Goal: Task Accomplishment & Management: Manage account settings

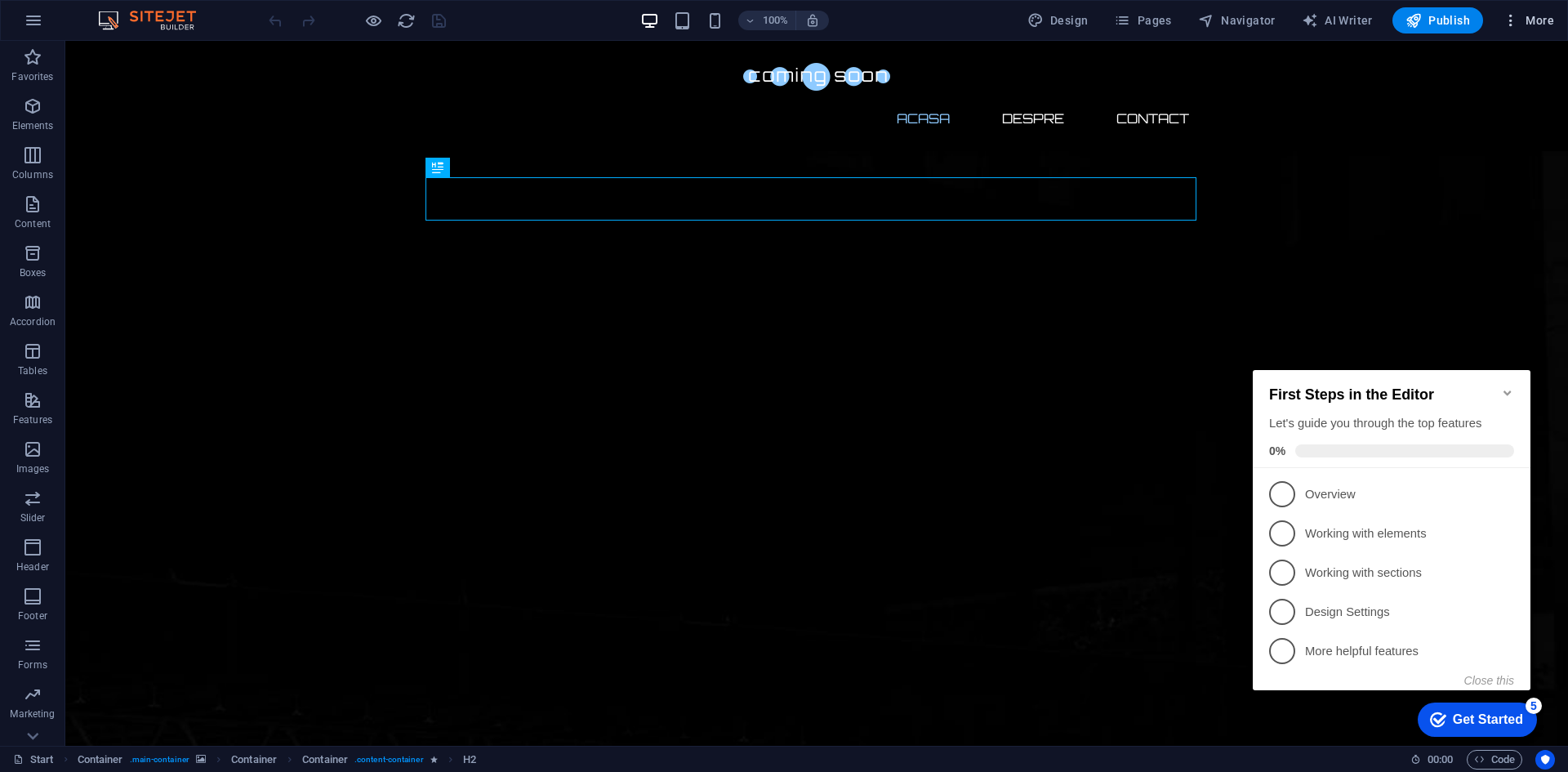
click at [1513, 17] on icon "button" at bounding box center [1510, 20] width 16 height 16
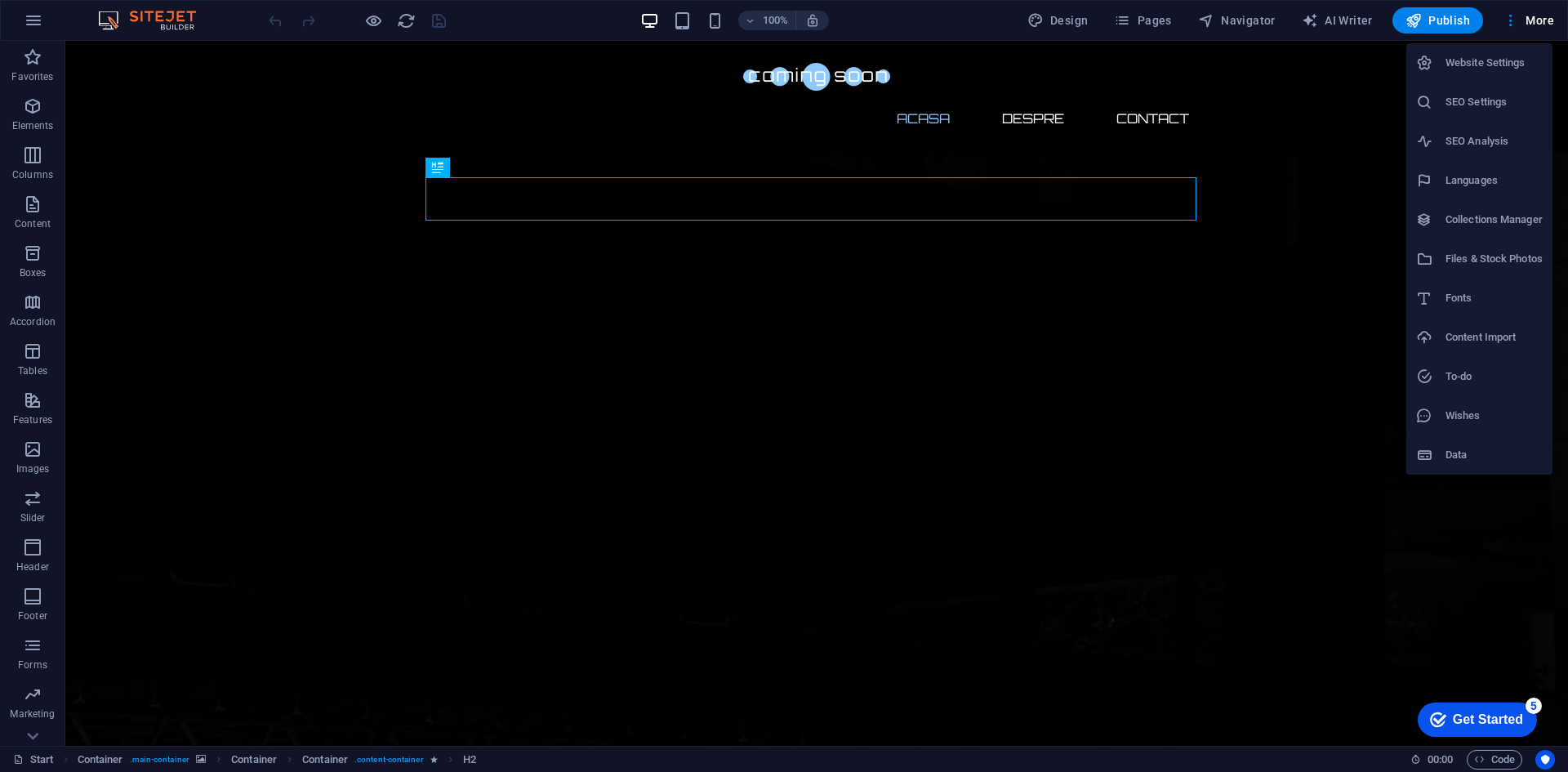
click at [679, 22] on div at bounding box center [784, 386] width 1568 height 772
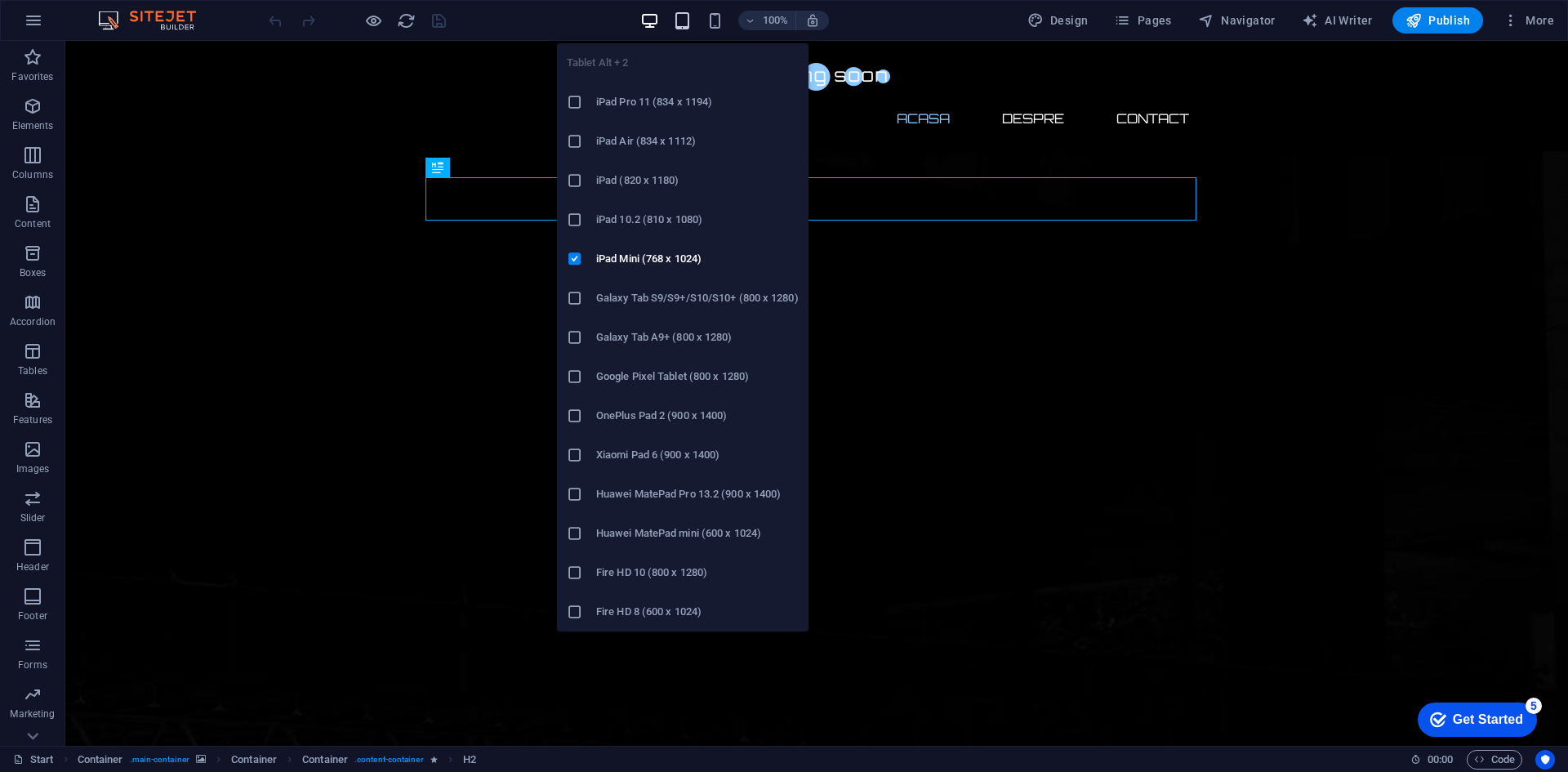
click at [682, 23] on icon "button" at bounding box center [682, 21] width 19 height 19
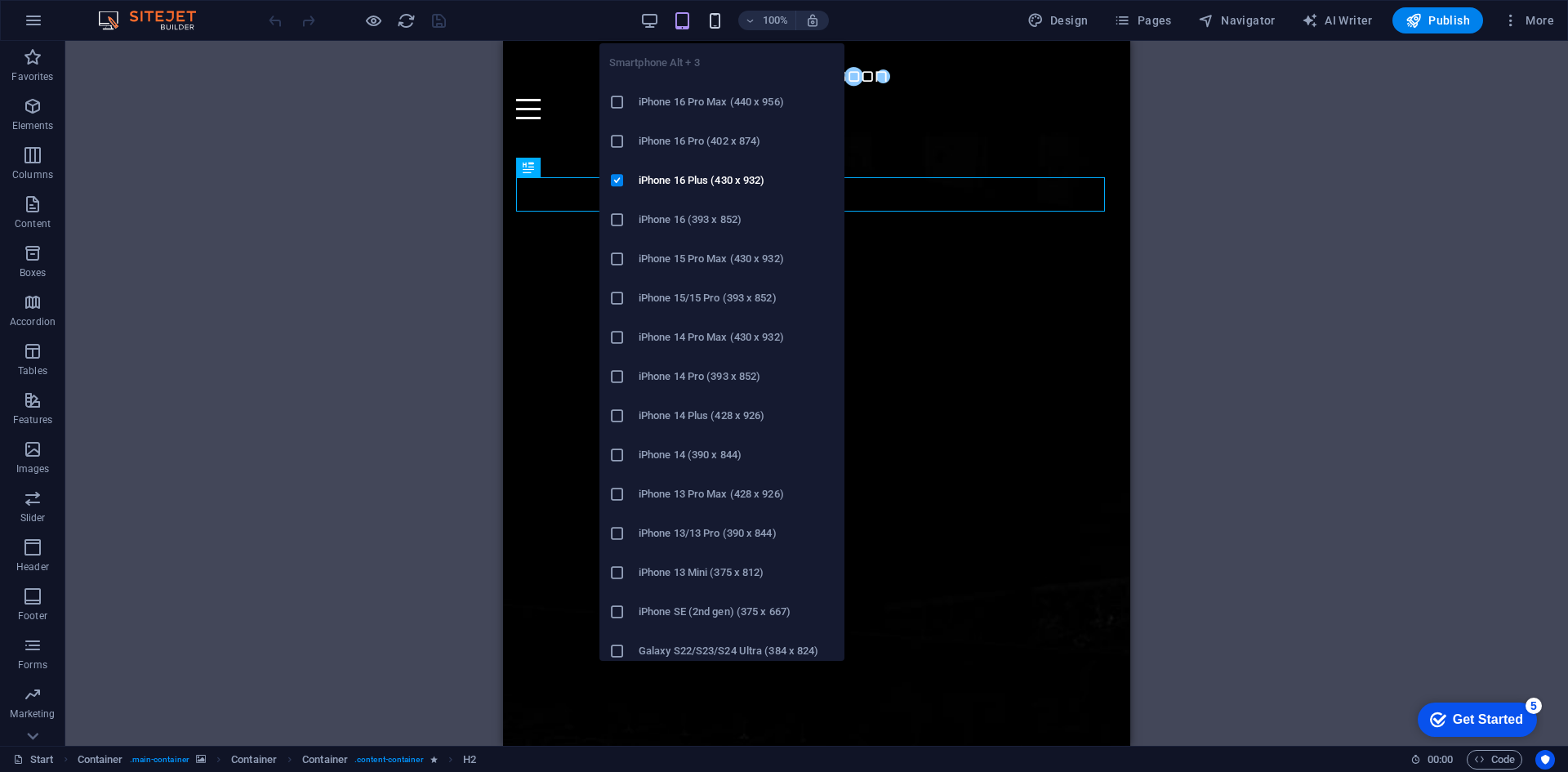
click at [716, 16] on icon "button" at bounding box center [715, 21] width 19 height 19
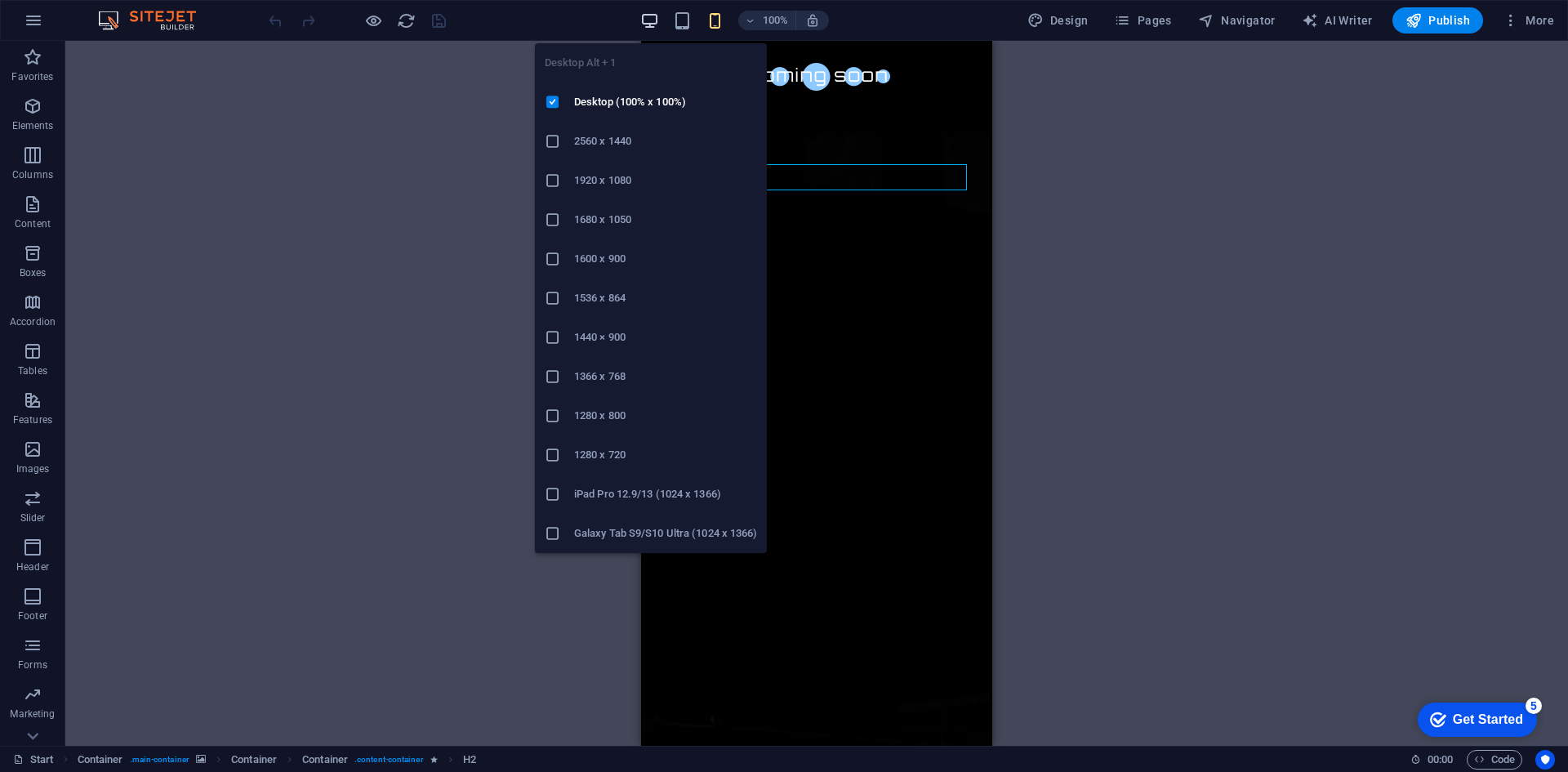
click at [648, 13] on icon "button" at bounding box center [650, 21] width 19 height 19
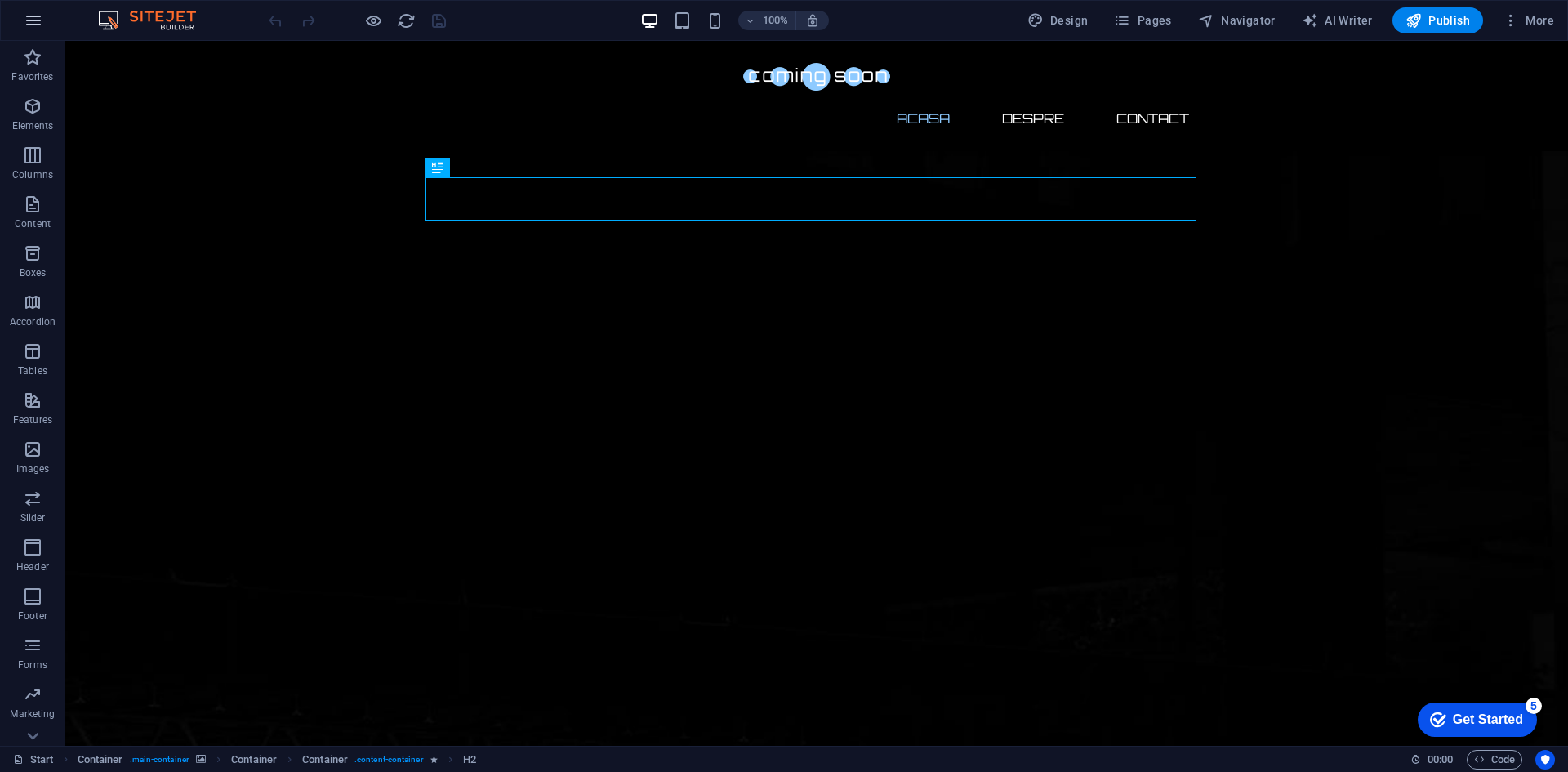
click at [31, 33] on button "button" at bounding box center [34, 21] width 39 height 39
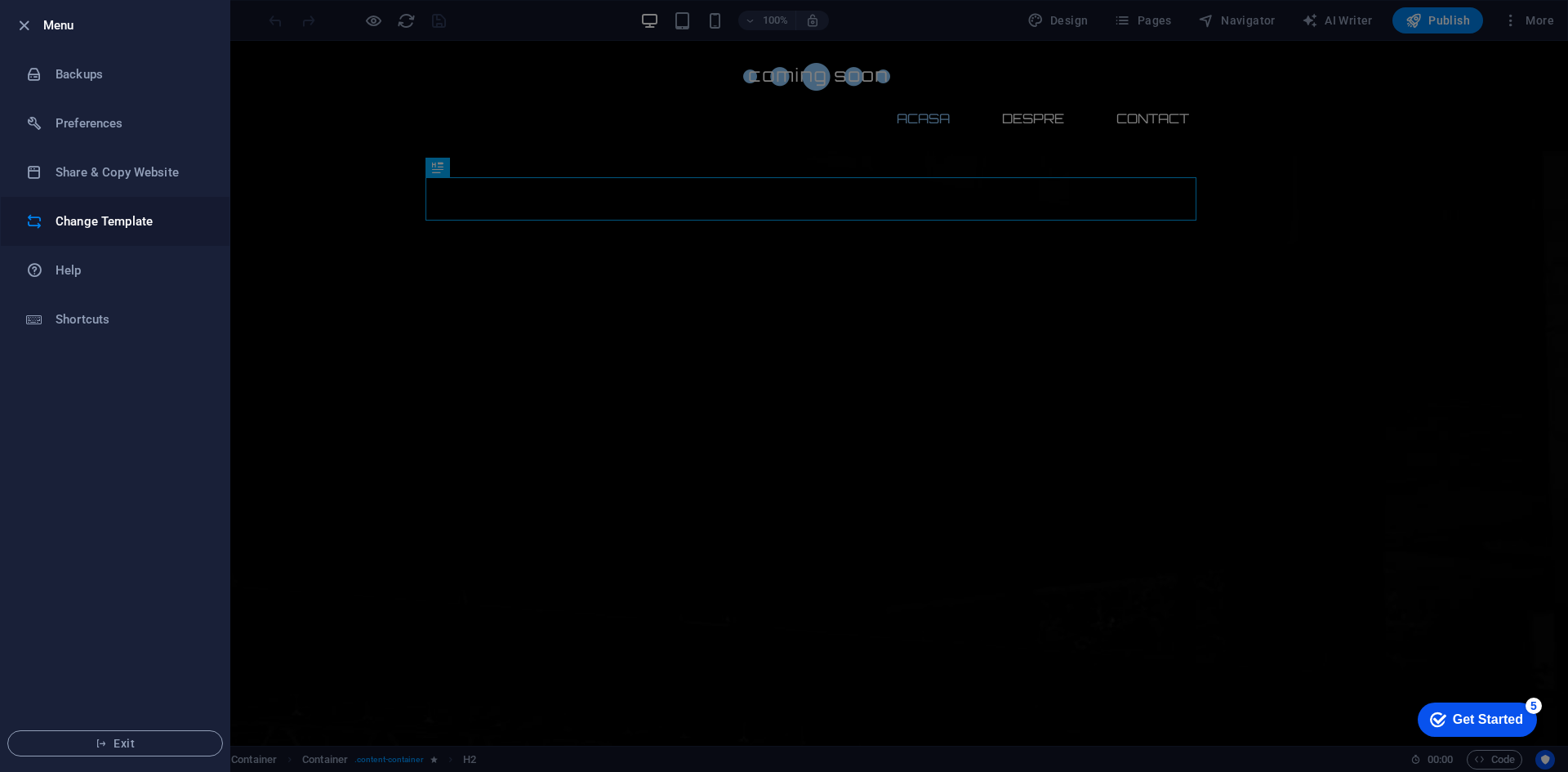
click at [127, 214] on h6 "Change Template" at bounding box center [130, 221] width 151 height 20
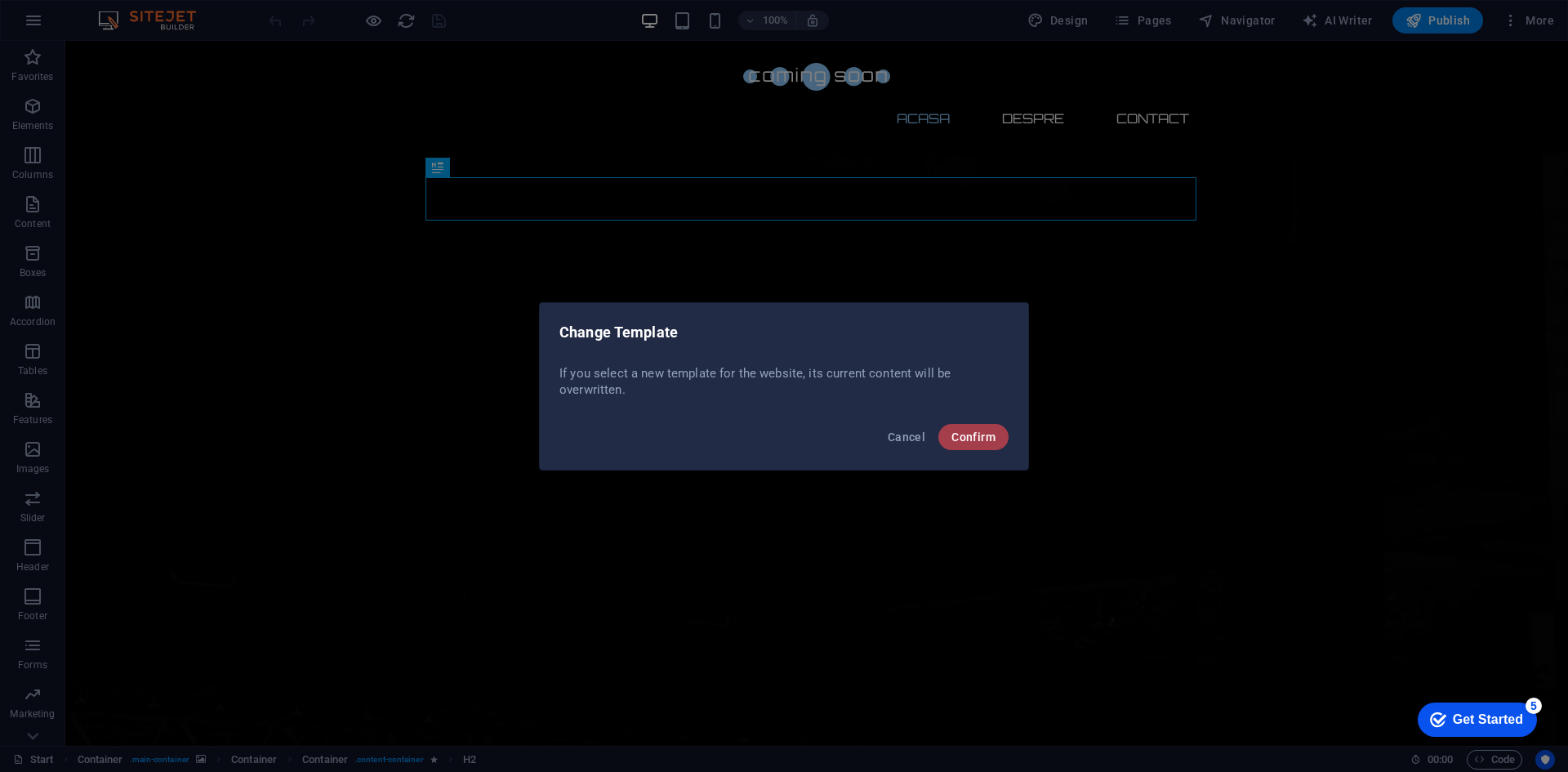
click at [982, 439] on span "Confirm" at bounding box center [972, 437] width 44 height 13
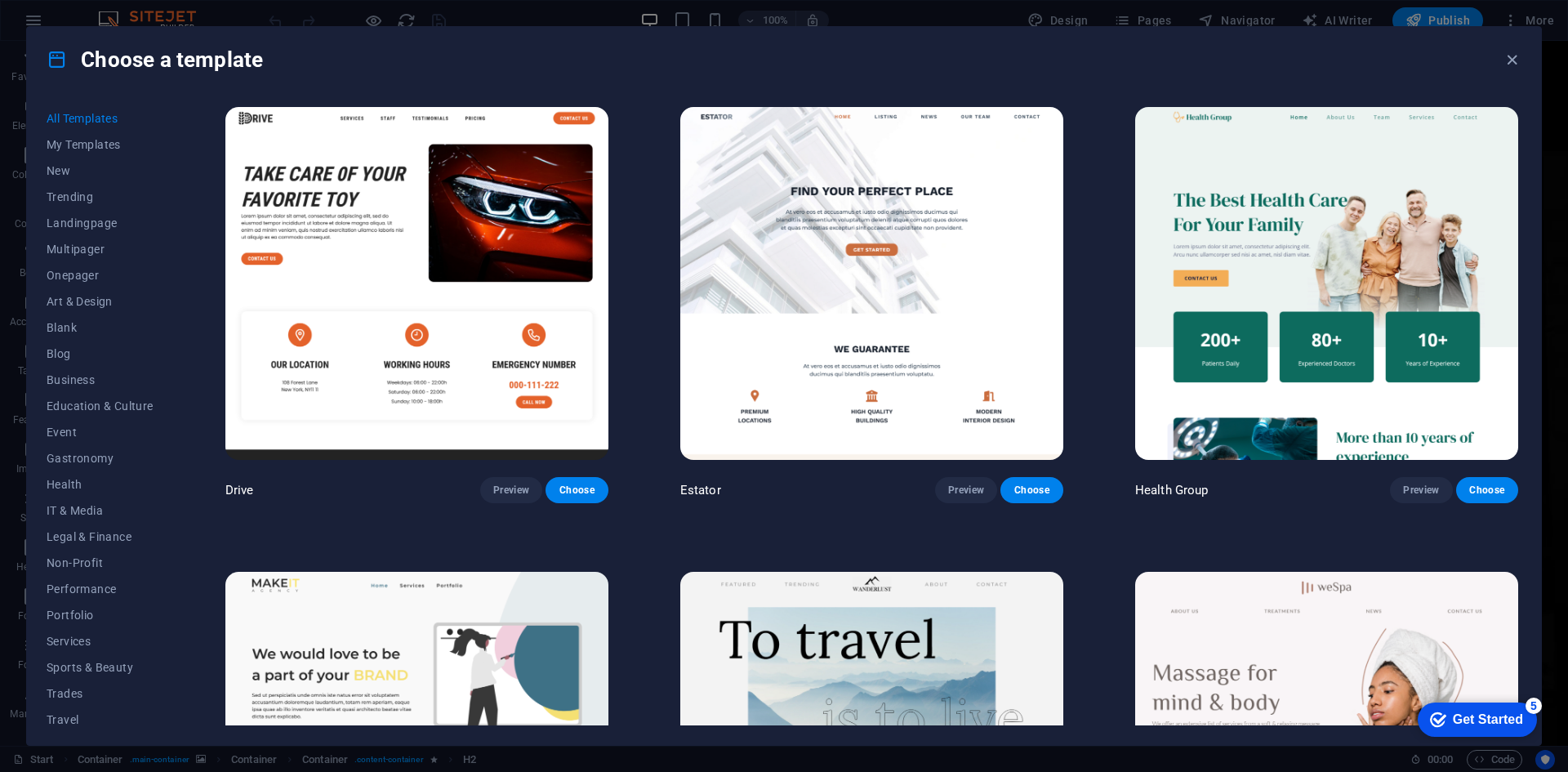
scroll to position [4120, 0]
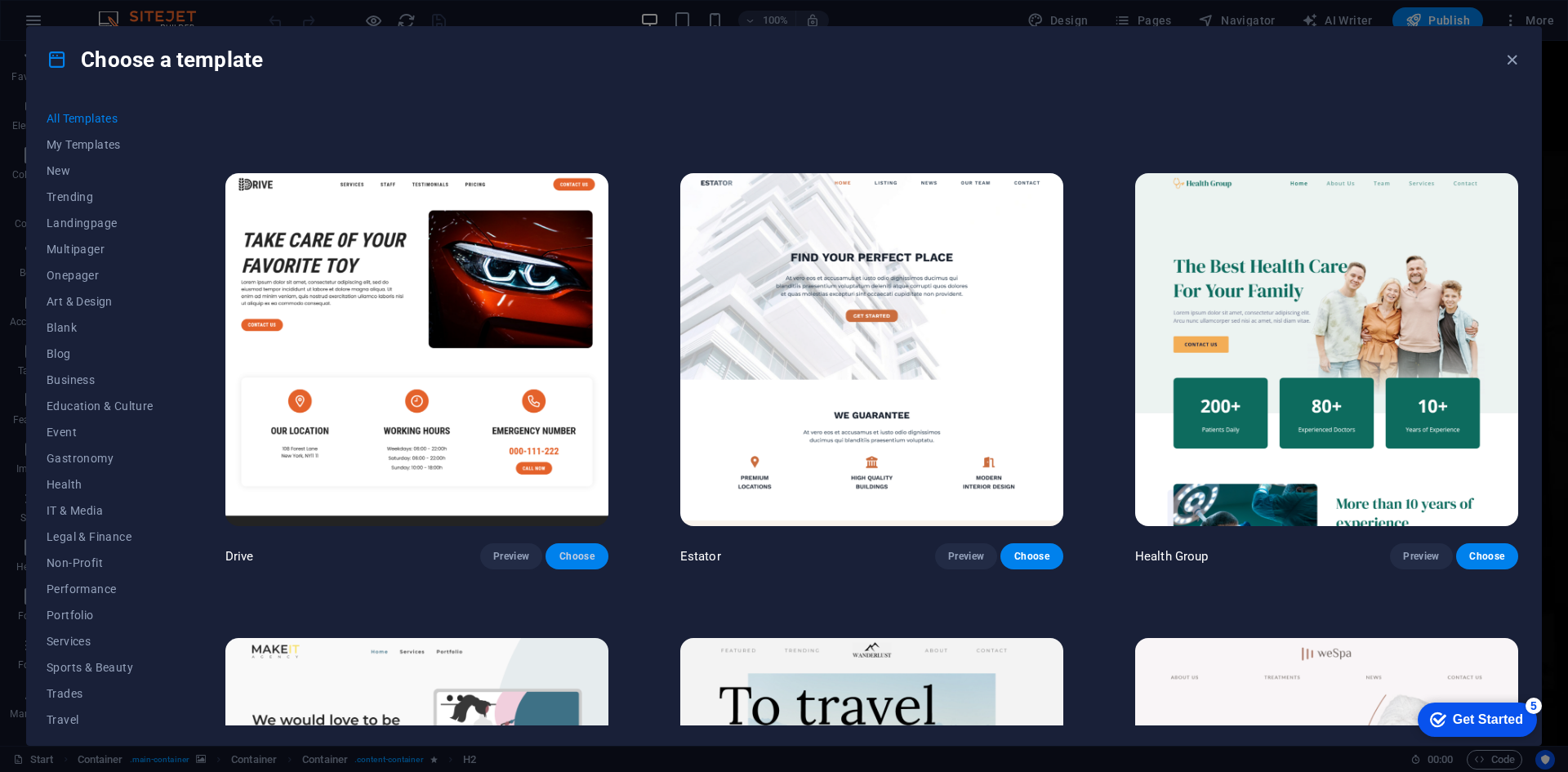
click at [595, 550] on span "Choose" at bounding box center [577, 556] width 36 height 13
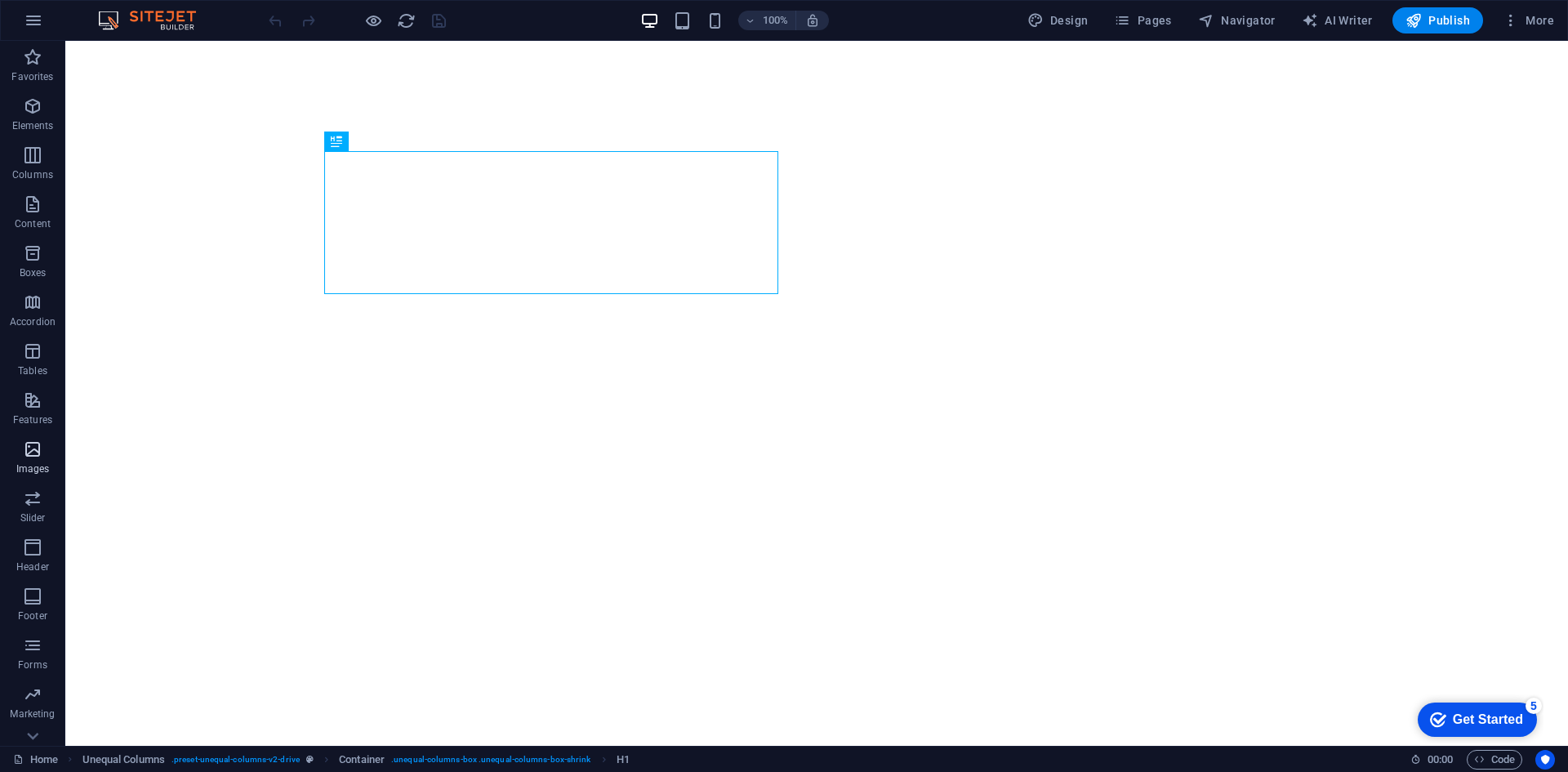
click at [33, 462] on p "Images" at bounding box center [33, 469] width 34 height 13
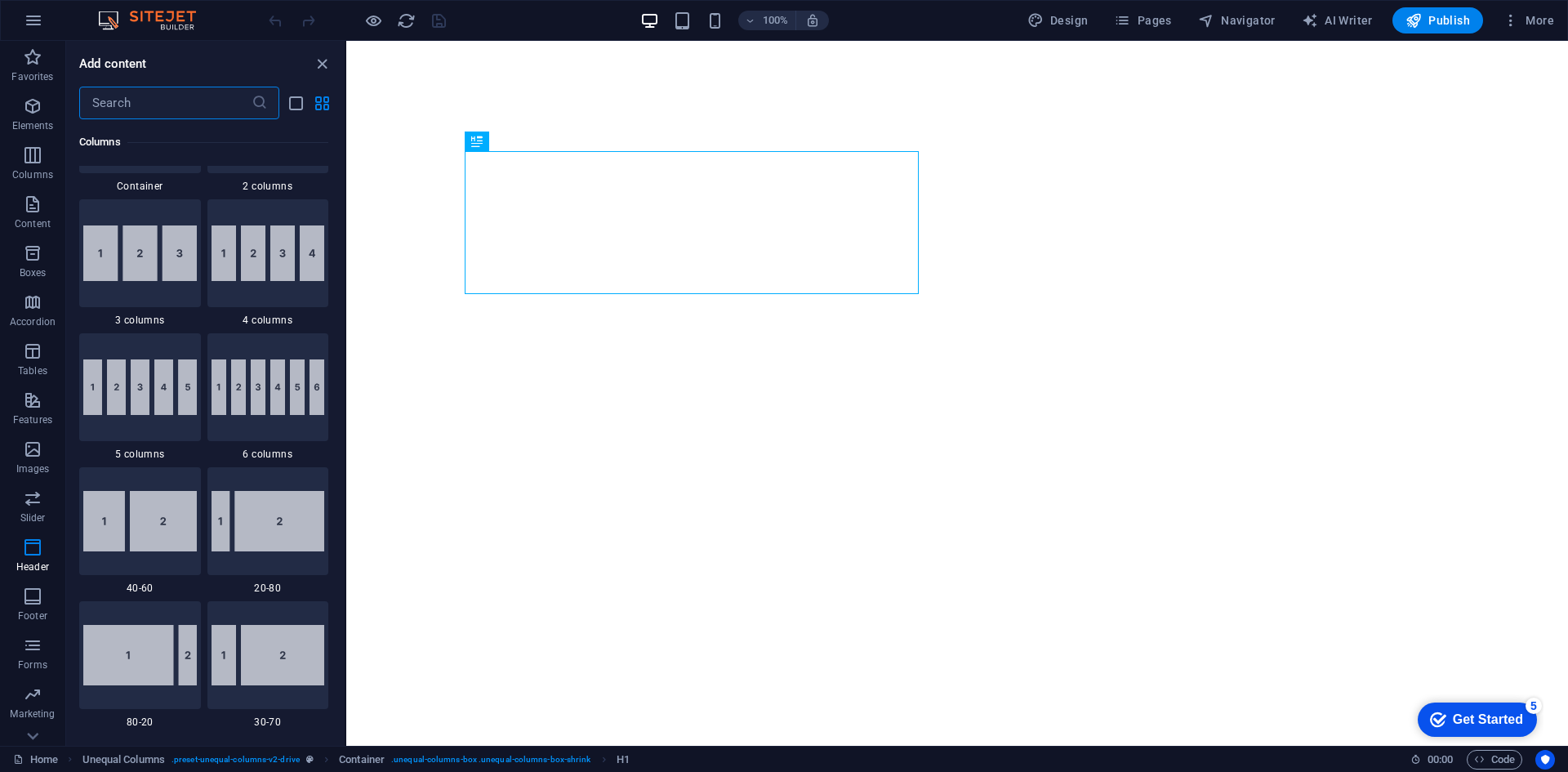
scroll to position [281, 0]
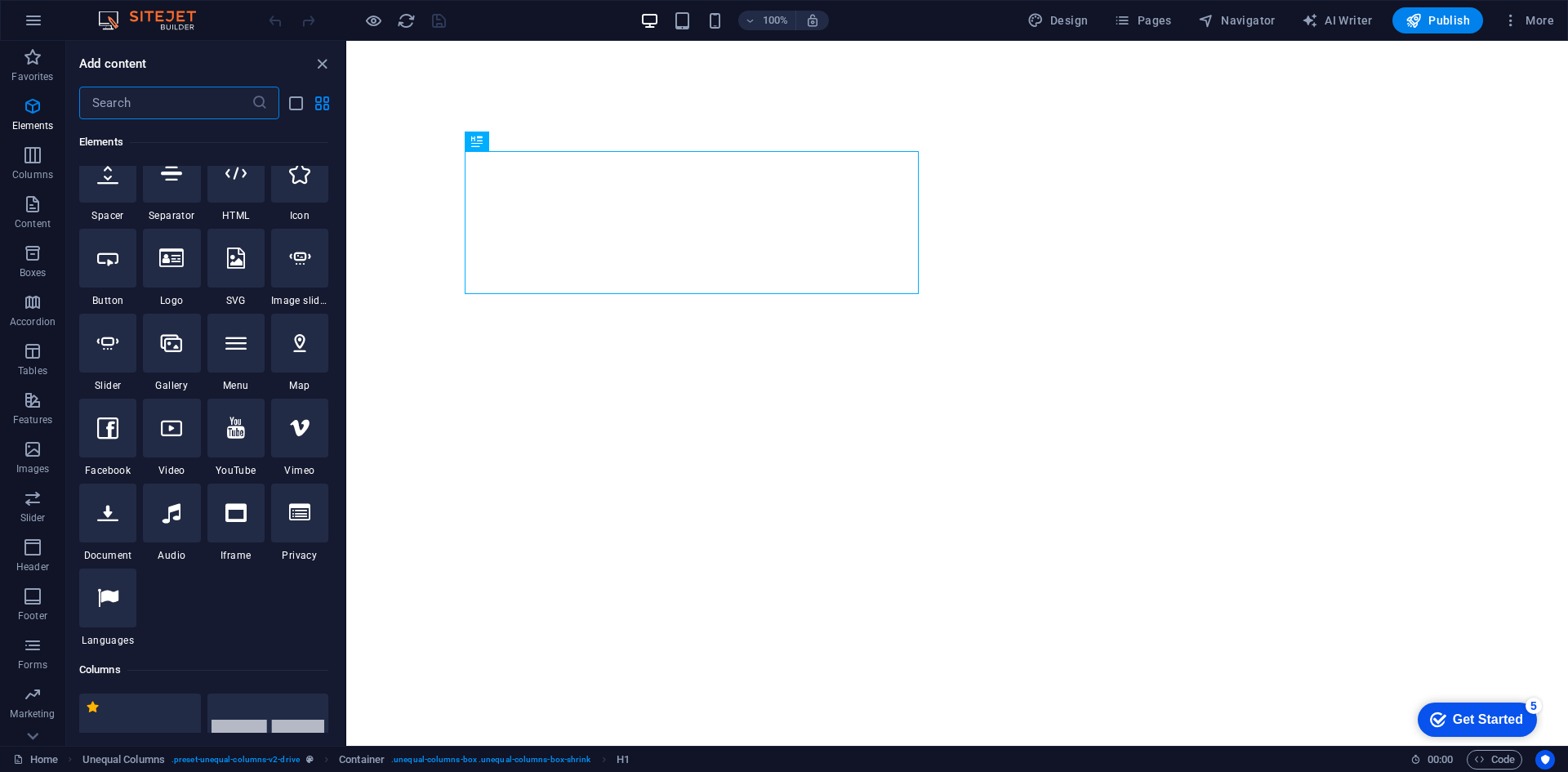
click at [161, 109] on input "text" at bounding box center [165, 102] width 173 height 33
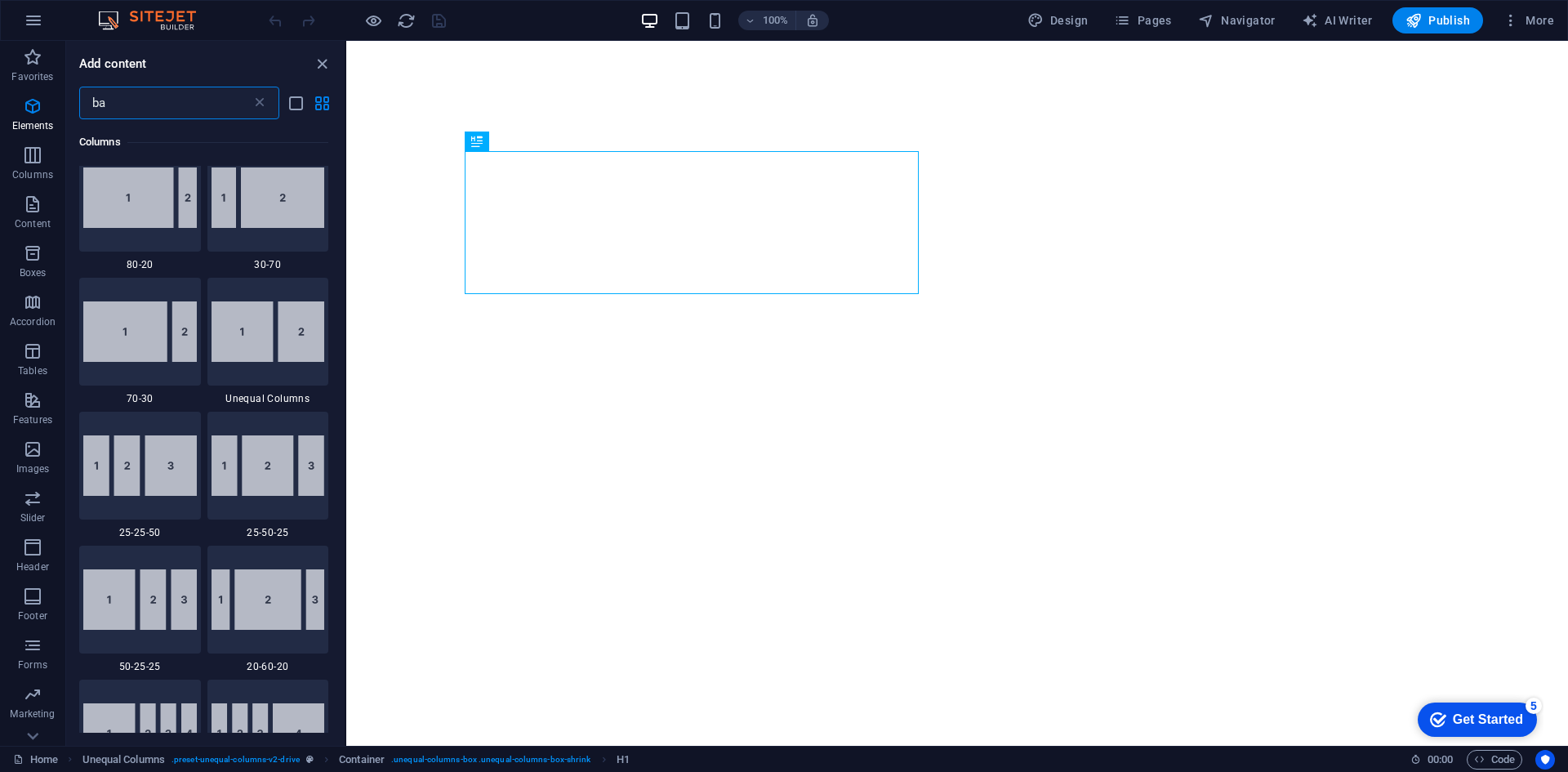
scroll to position [0, 0]
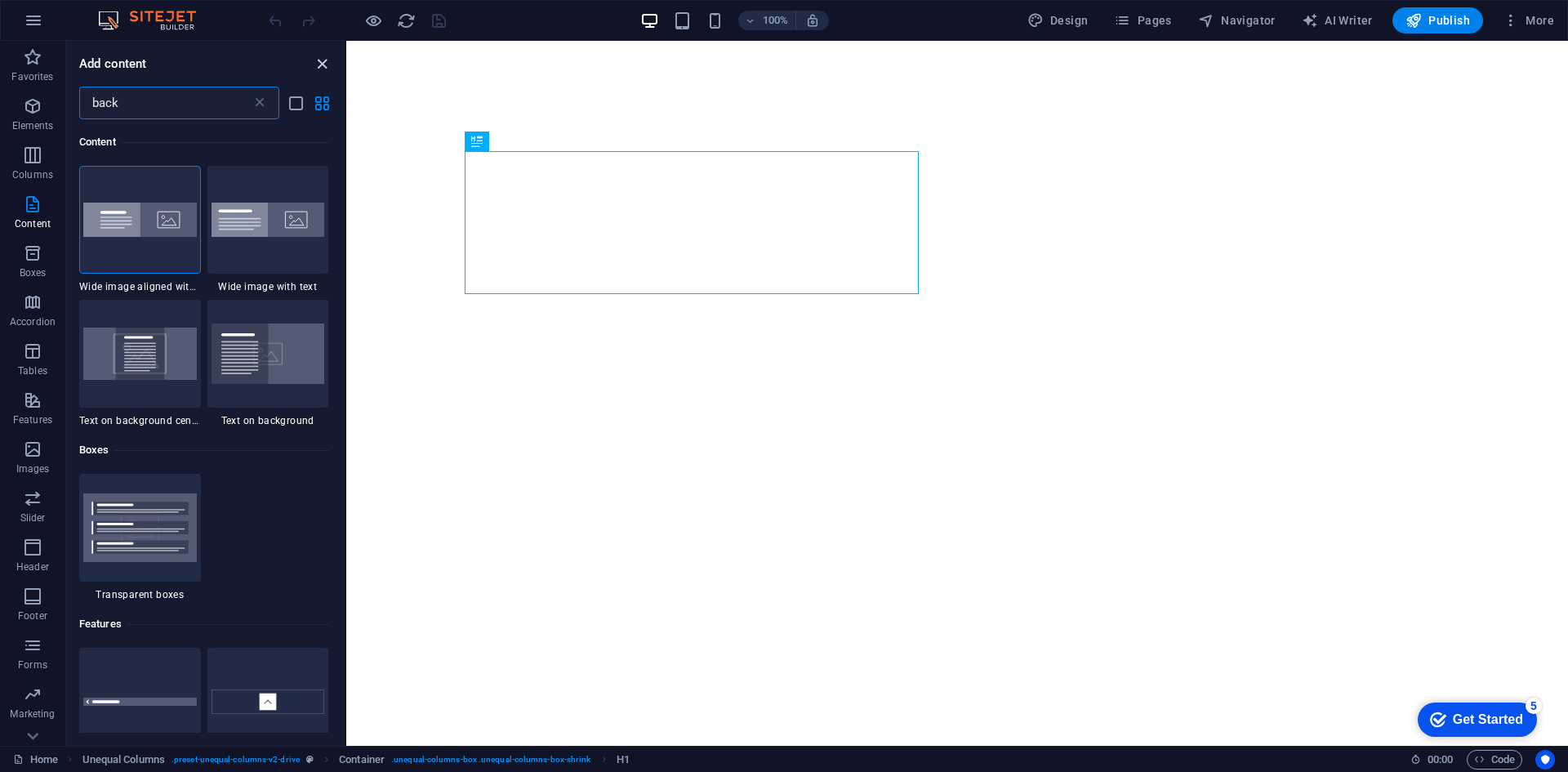
type input "back"
click at [312, 61] on icon "close panel" at bounding box center [322, 64] width 19 height 19
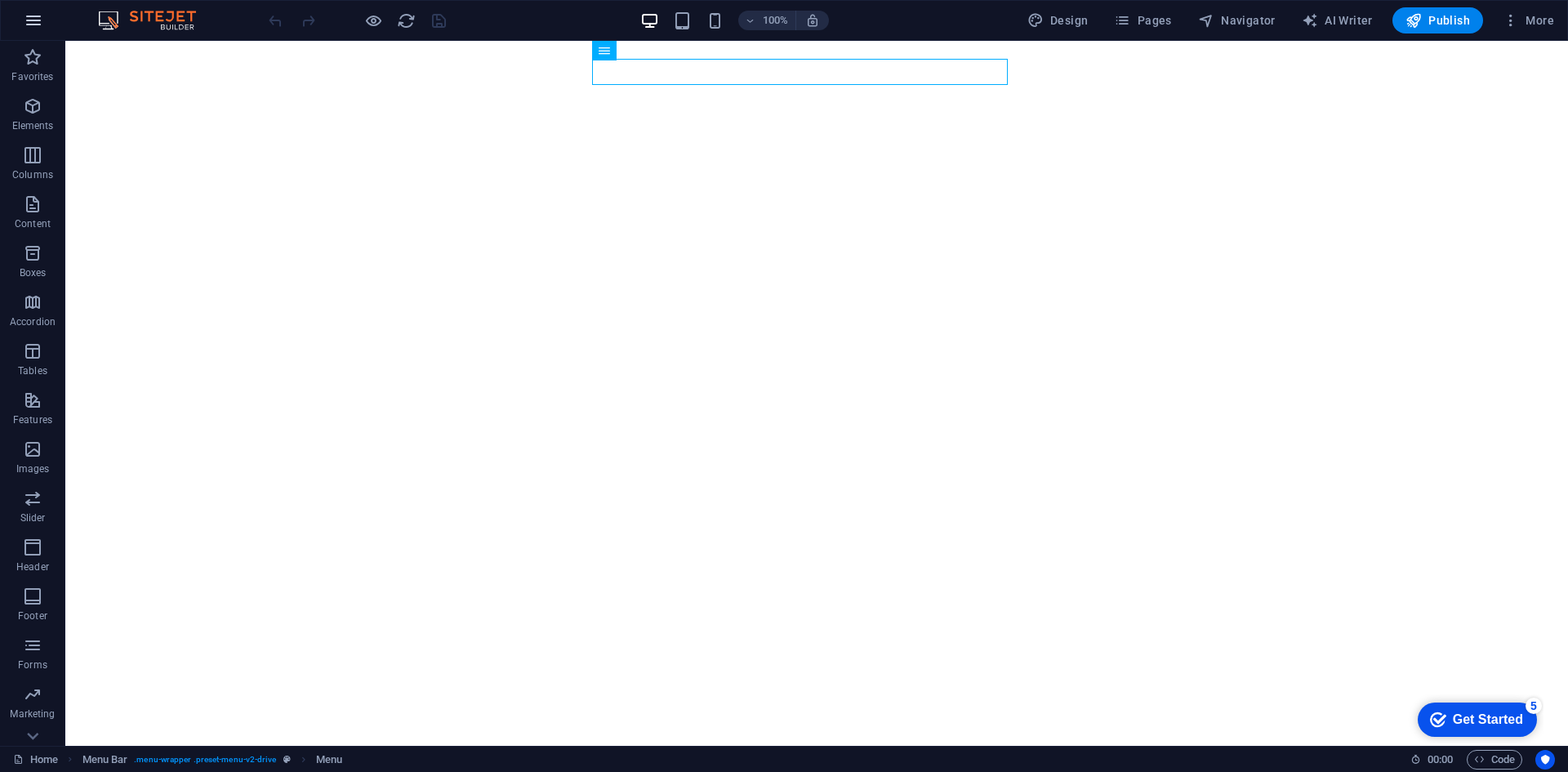
click at [28, 17] on icon "button" at bounding box center [33, 20] width 20 height 20
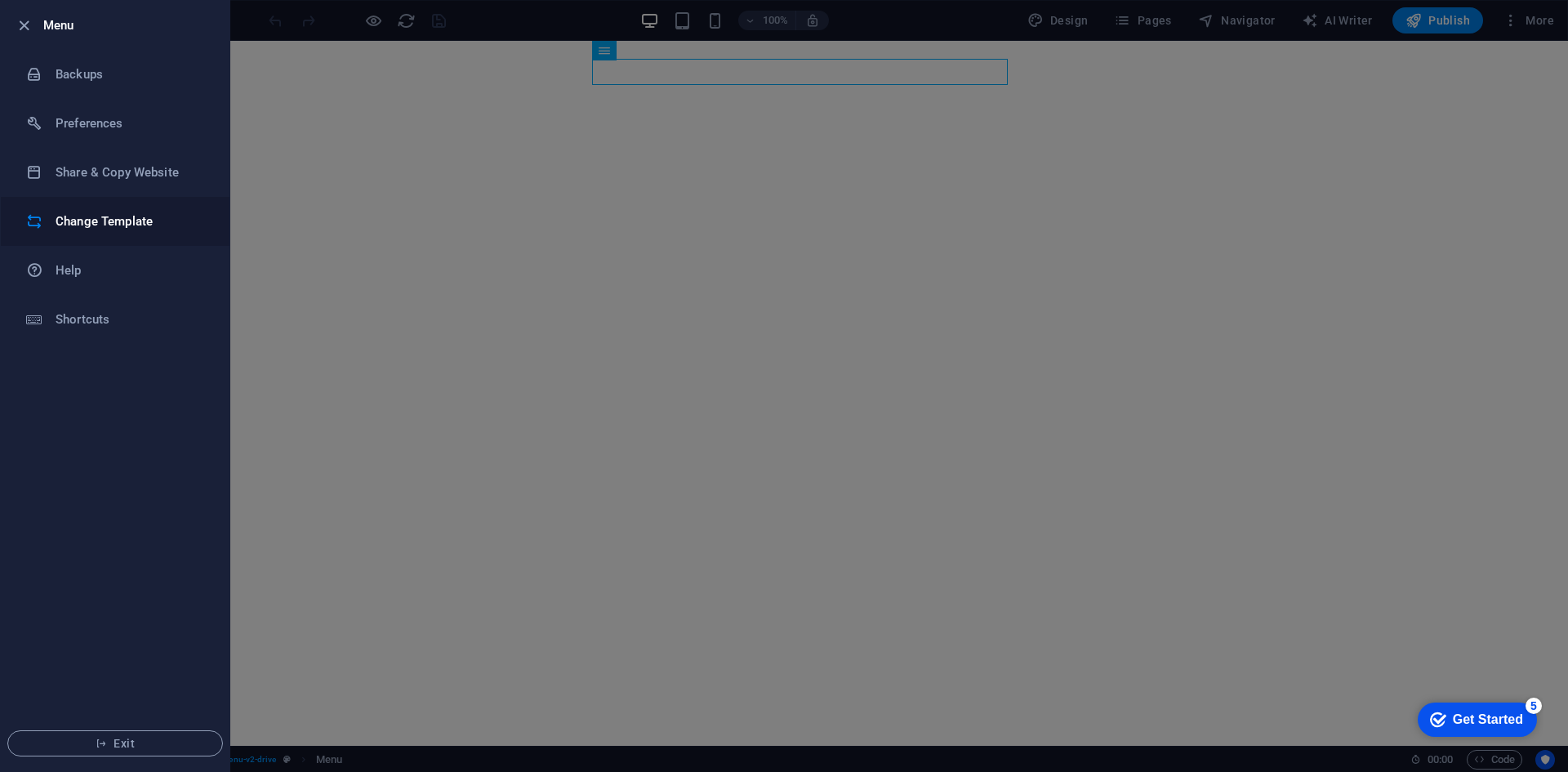
click at [129, 221] on h6 "Change Template" at bounding box center [130, 221] width 151 height 20
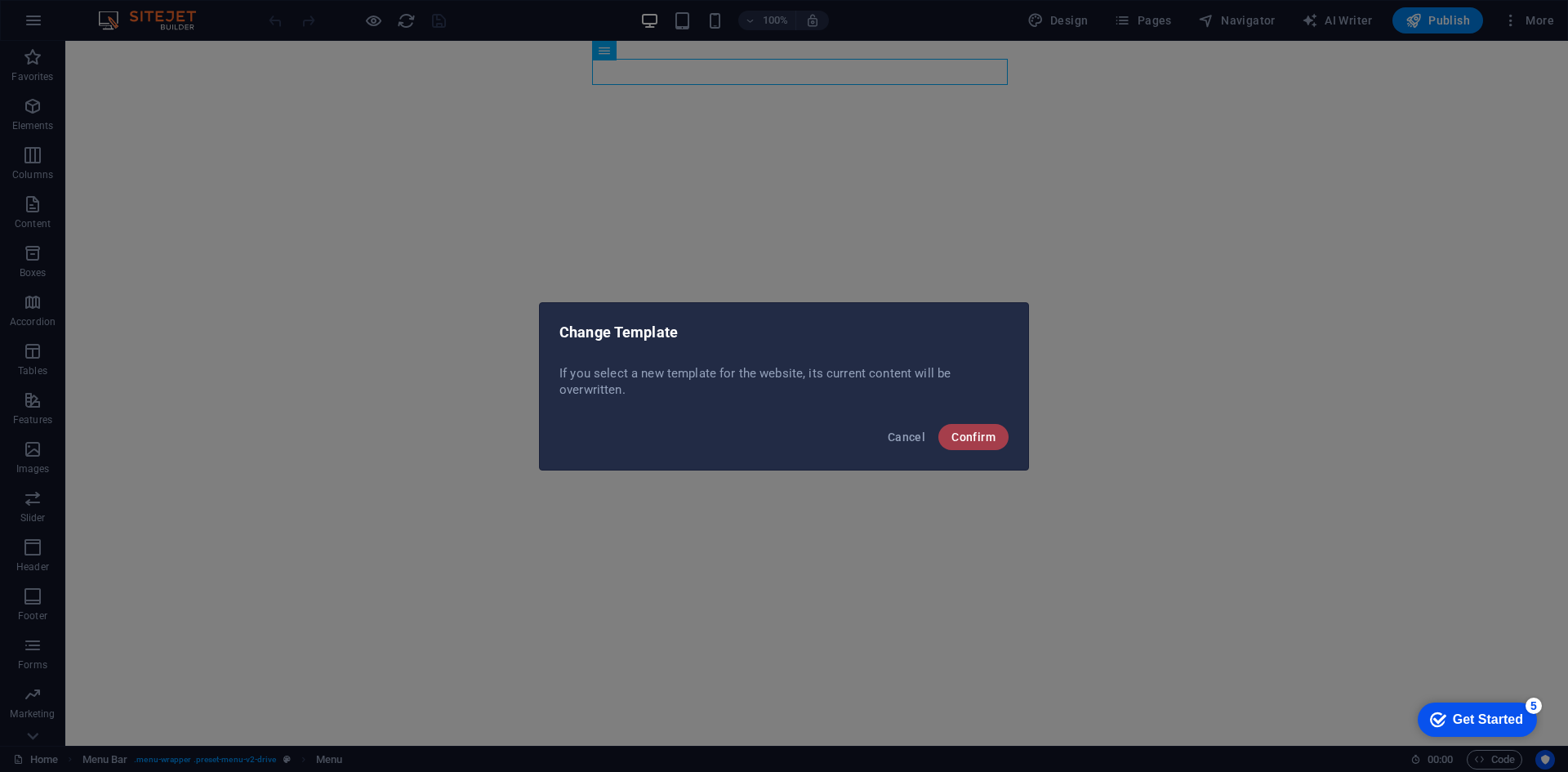
click at [986, 432] on span "Confirm" at bounding box center [972, 437] width 44 height 13
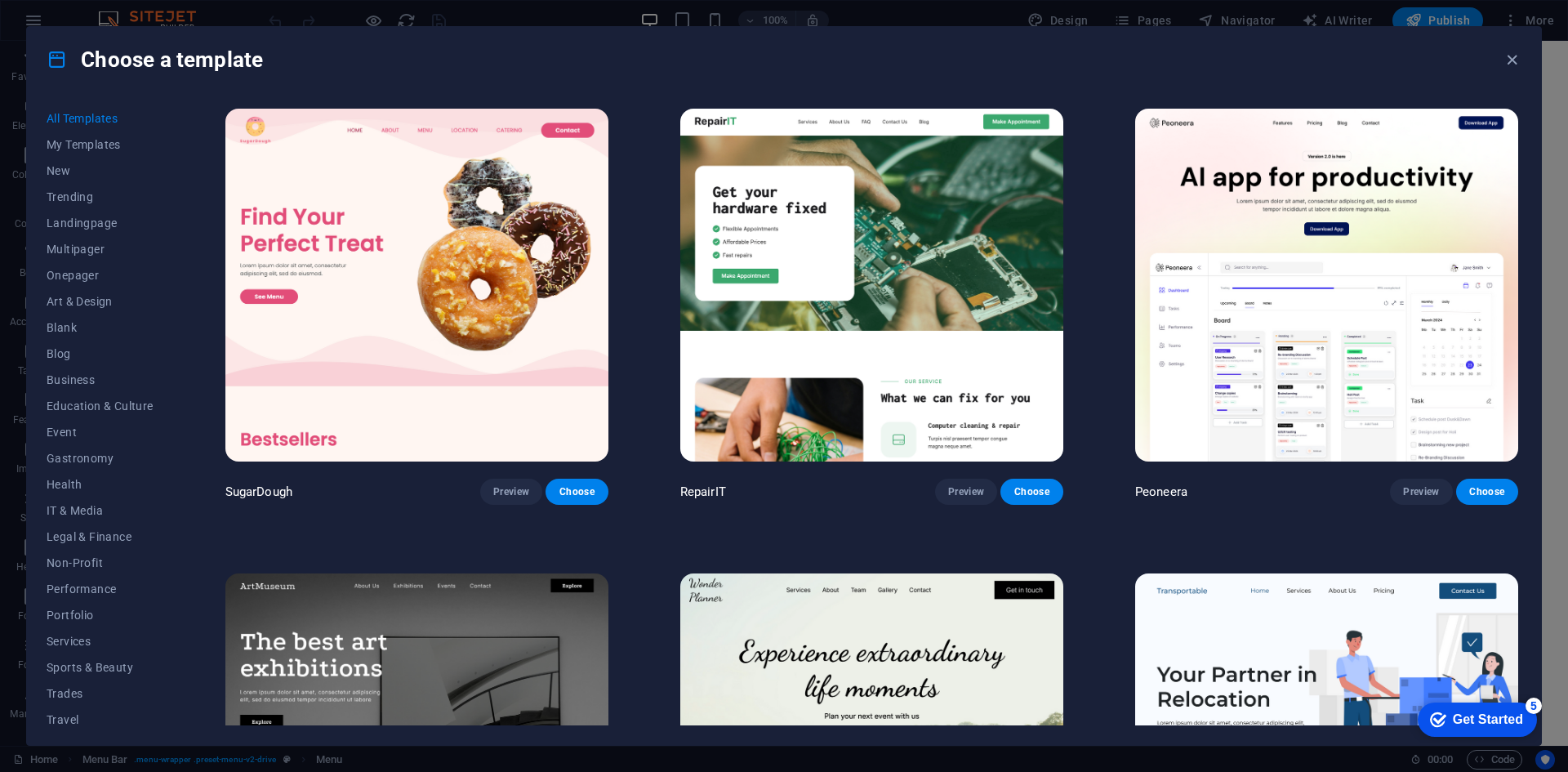
drag, startPoint x: 1516, startPoint y: 114, endPoint x: 1506, endPoint y: 545, distance: 431.1
click at [1531, 662] on div "All Templates My Templates New Trending Landingpage Multipager Onepager Art & D…" at bounding box center [784, 418] width 1514 height 653
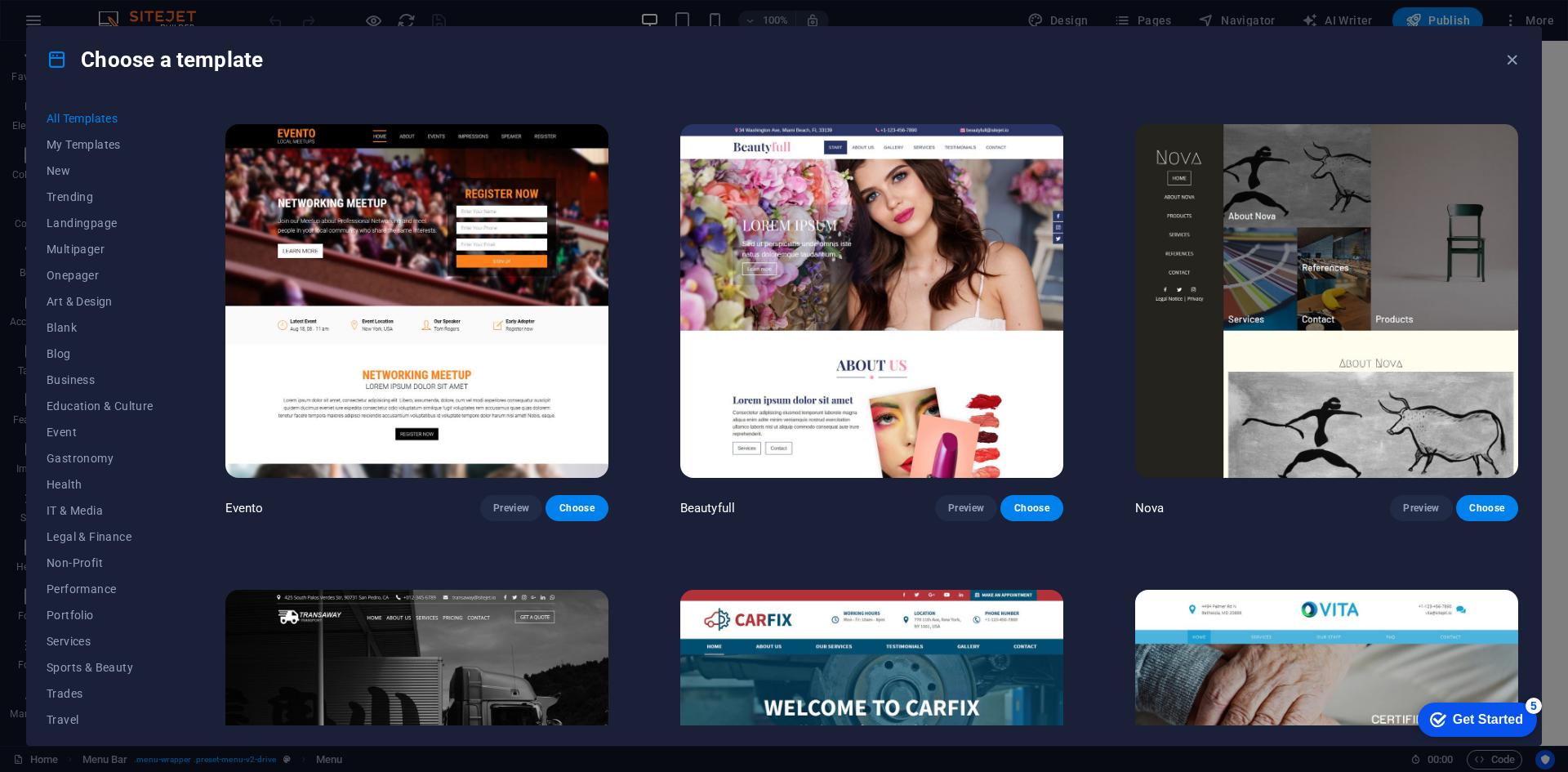
scroll to position [17784, 0]
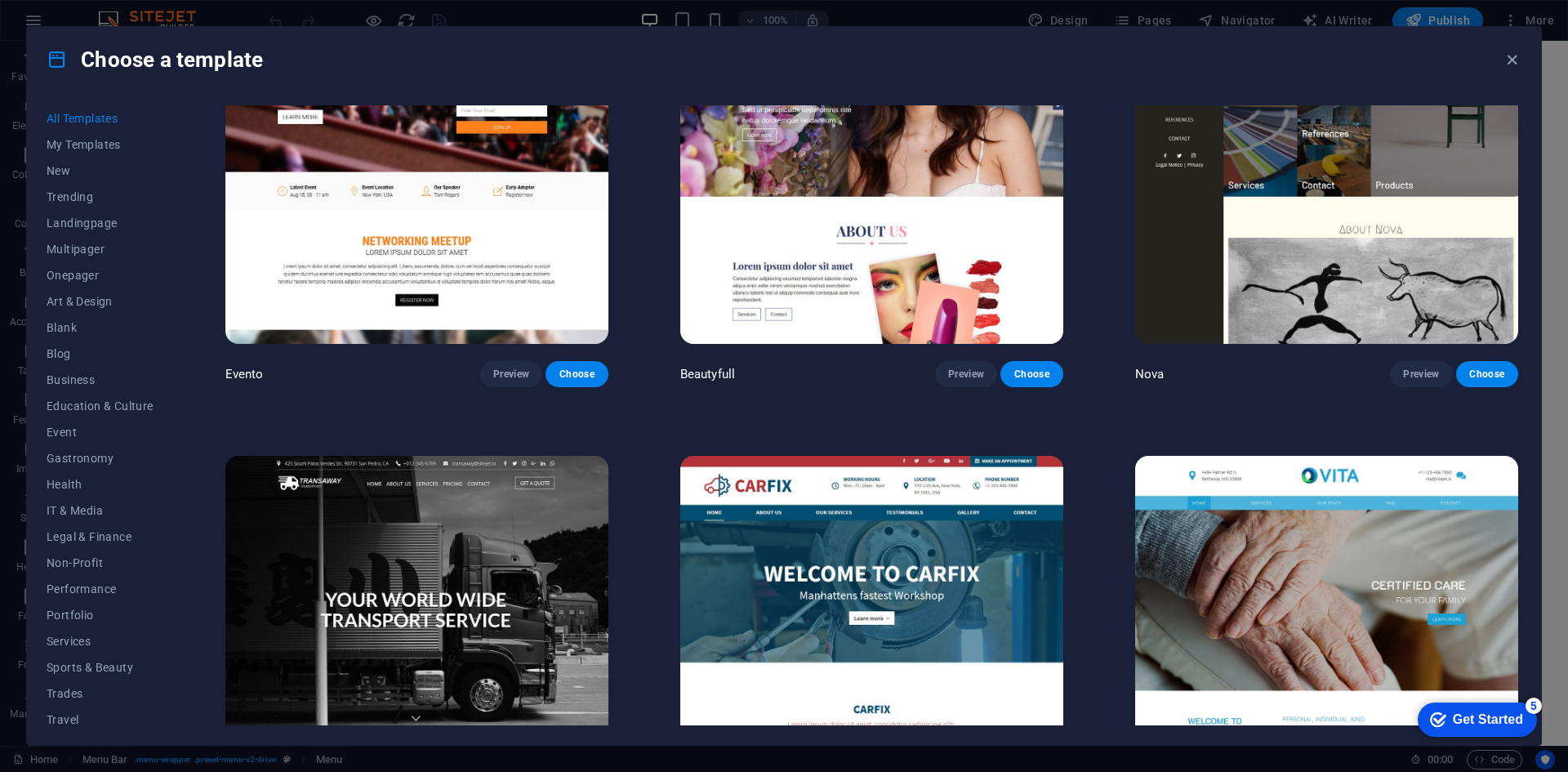
click at [908, 559] on img at bounding box center [871, 632] width 383 height 353
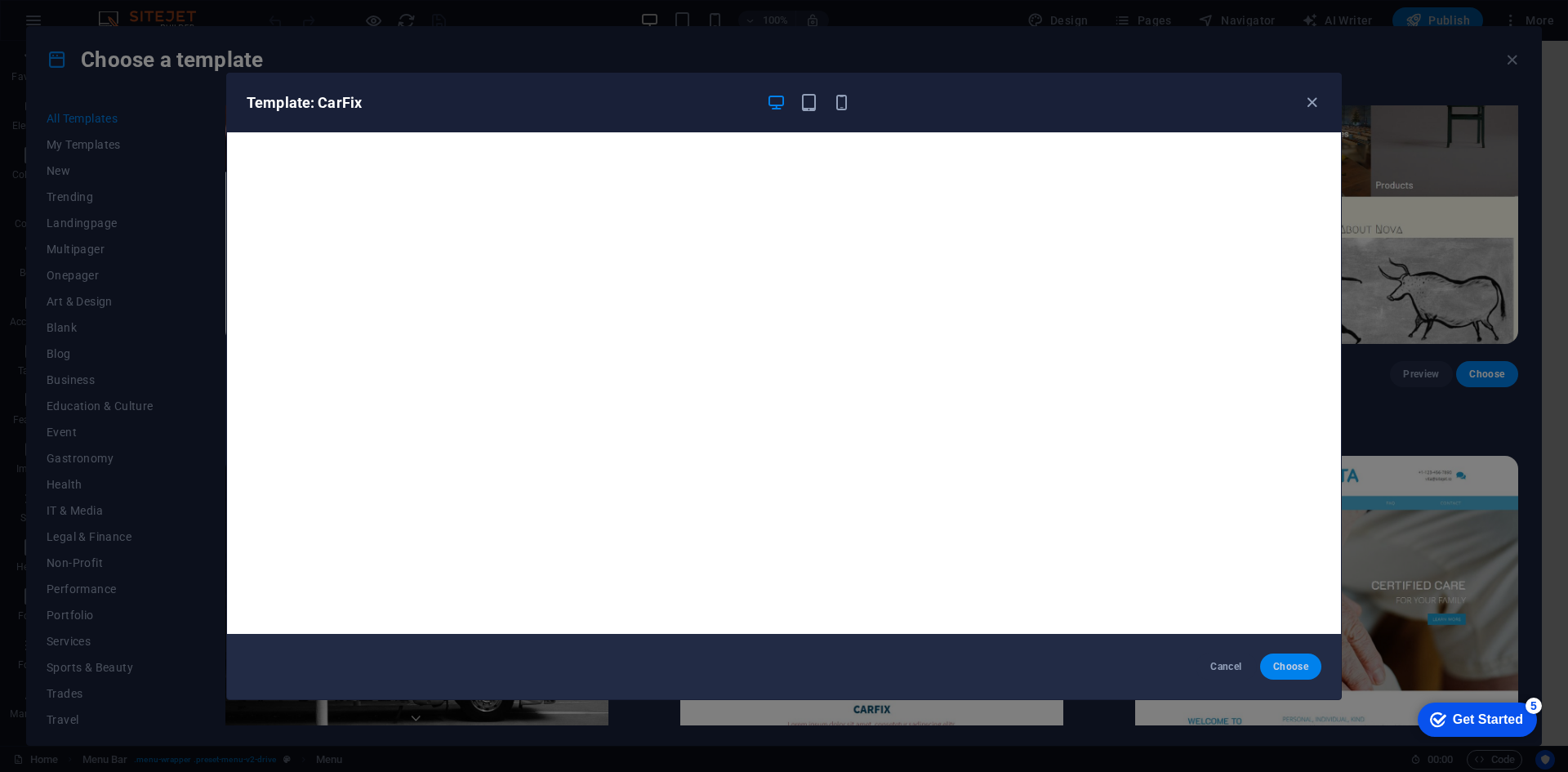
click at [1289, 665] on span "Choose" at bounding box center [1289, 667] width 35 height 13
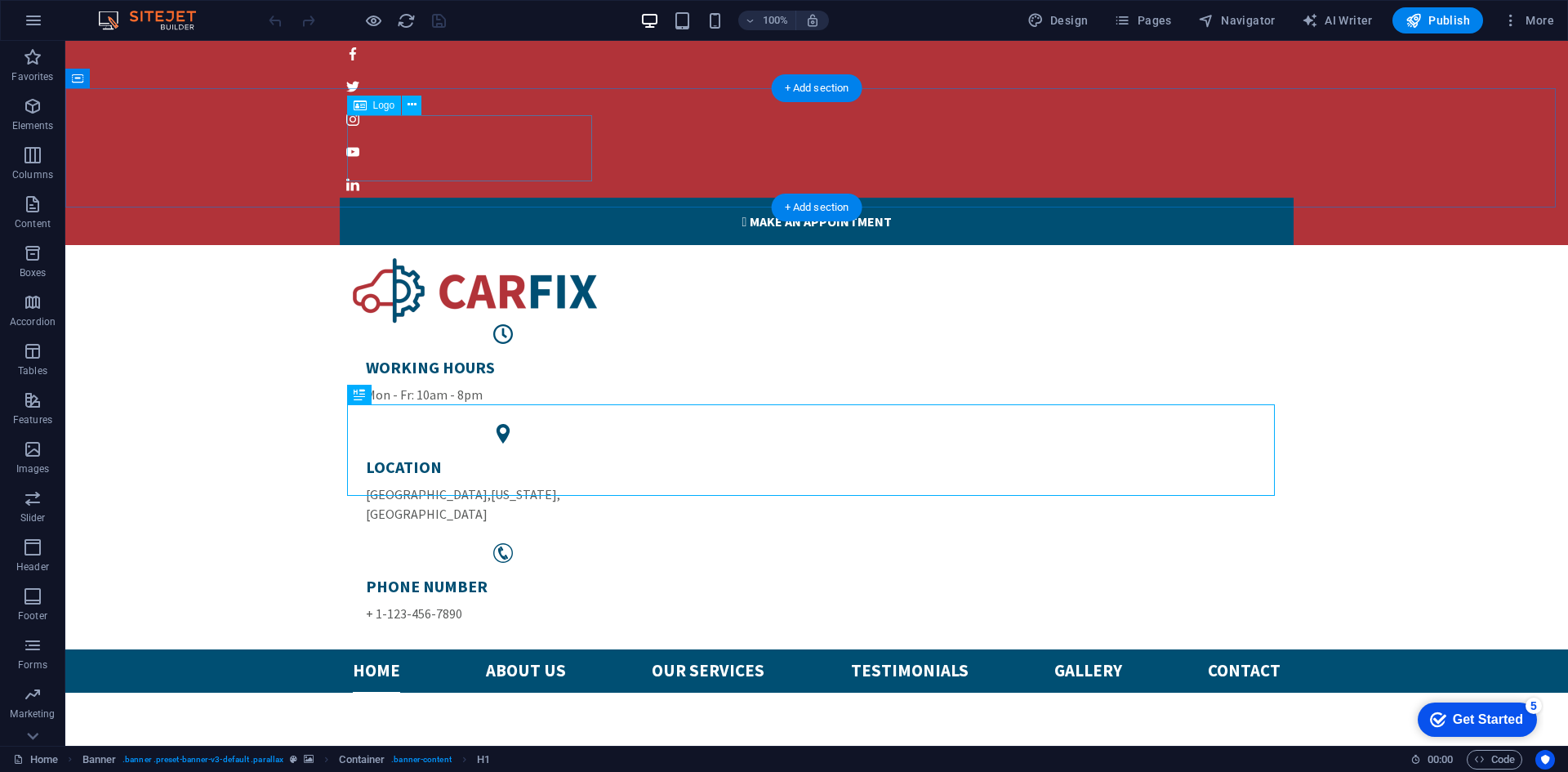
click at [552, 258] on div at bounding box center [816, 291] width 927 height 67
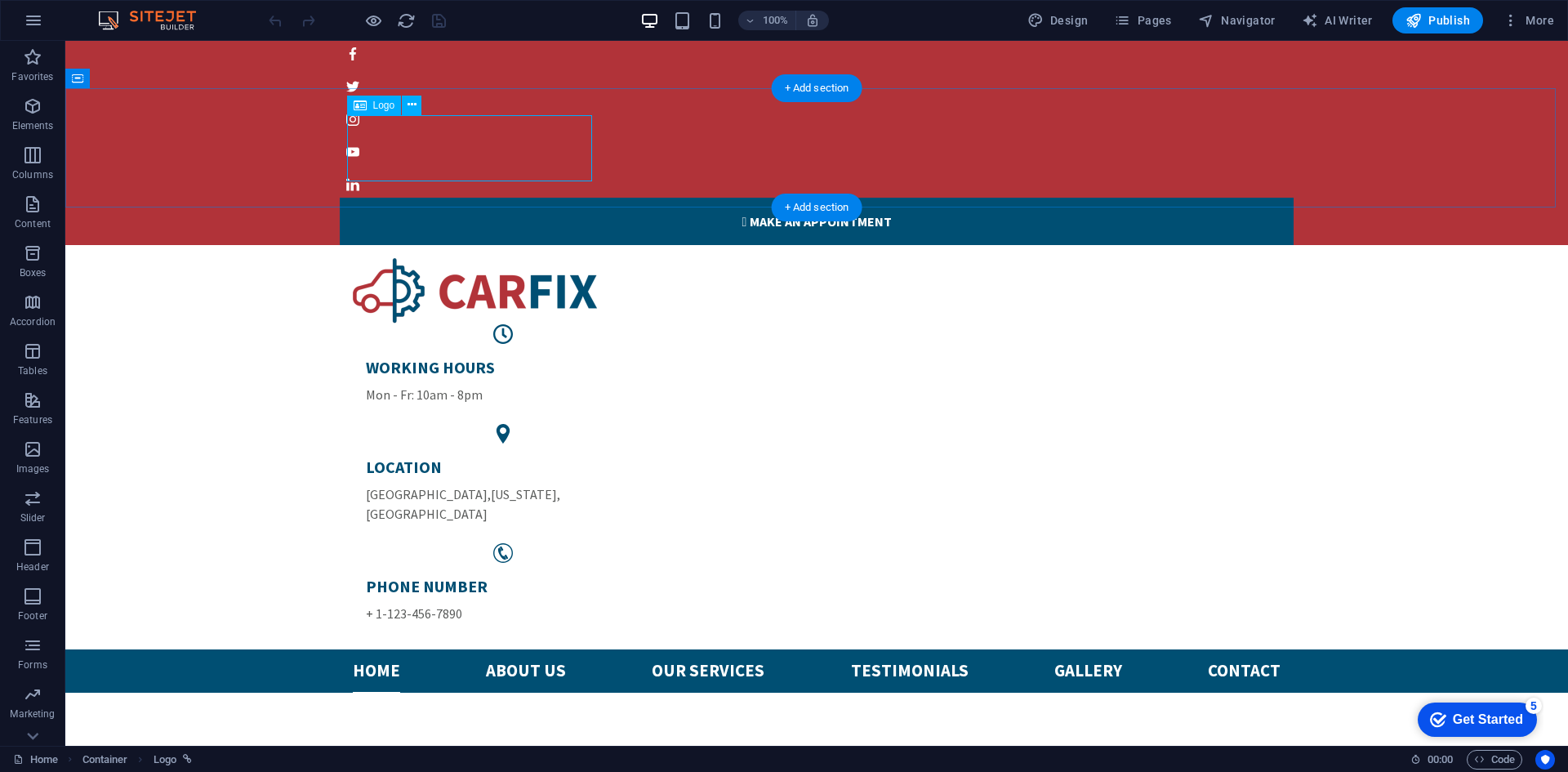
click at [536, 258] on div at bounding box center [816, 291] width 927 height 67
click at [353, 258] on div at bounding box center [816, 291] width 927 height 67
select select "px"
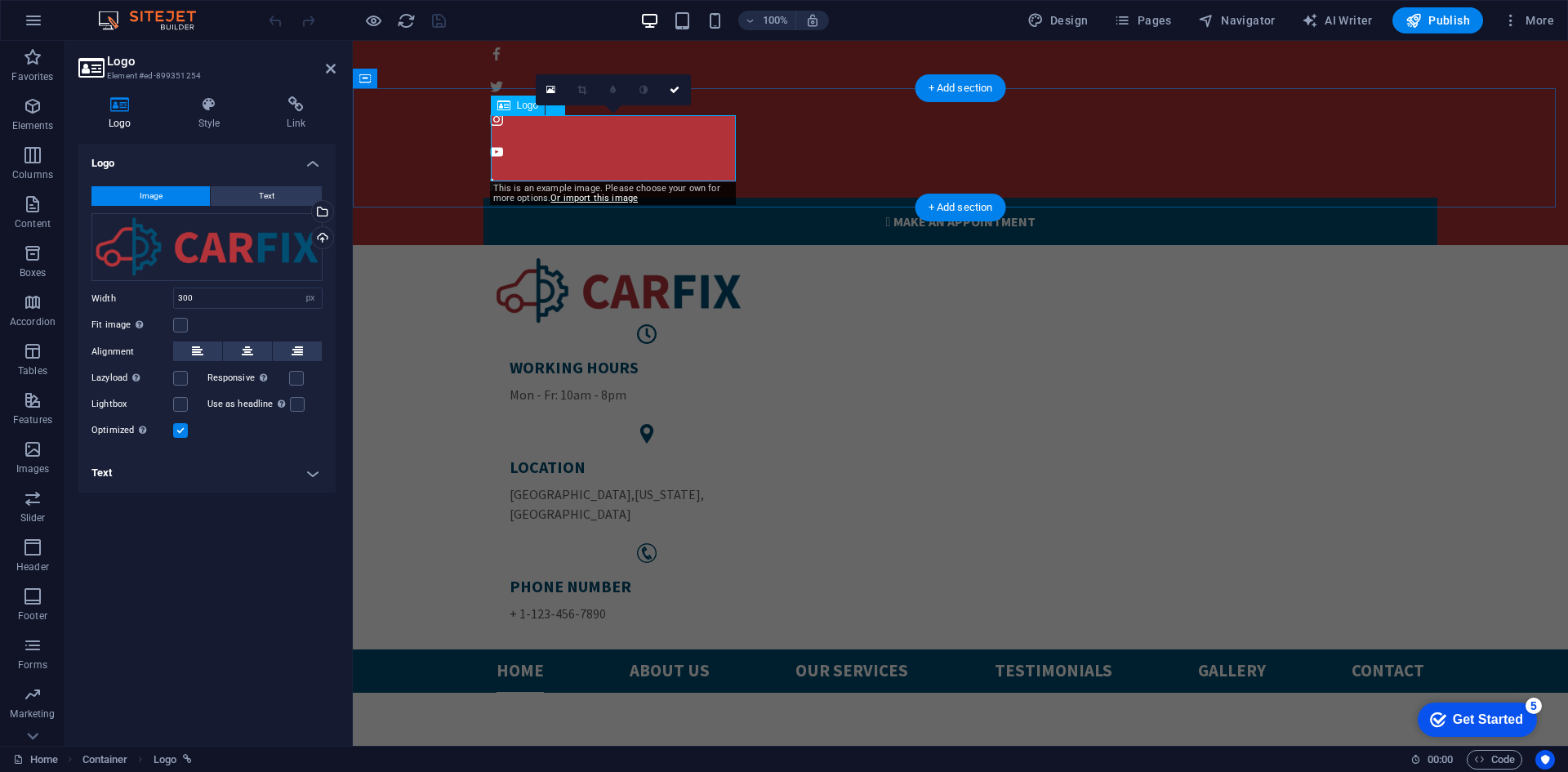
click at [609, 258] on div at bounding box center [959, 291] width 927 height 67
click at [647, 258] on div at bounding box center [959, 291] width 927 height 67
click at [325, 238] on div "Upload" at bounding box center [321, 239] width 24 height 24
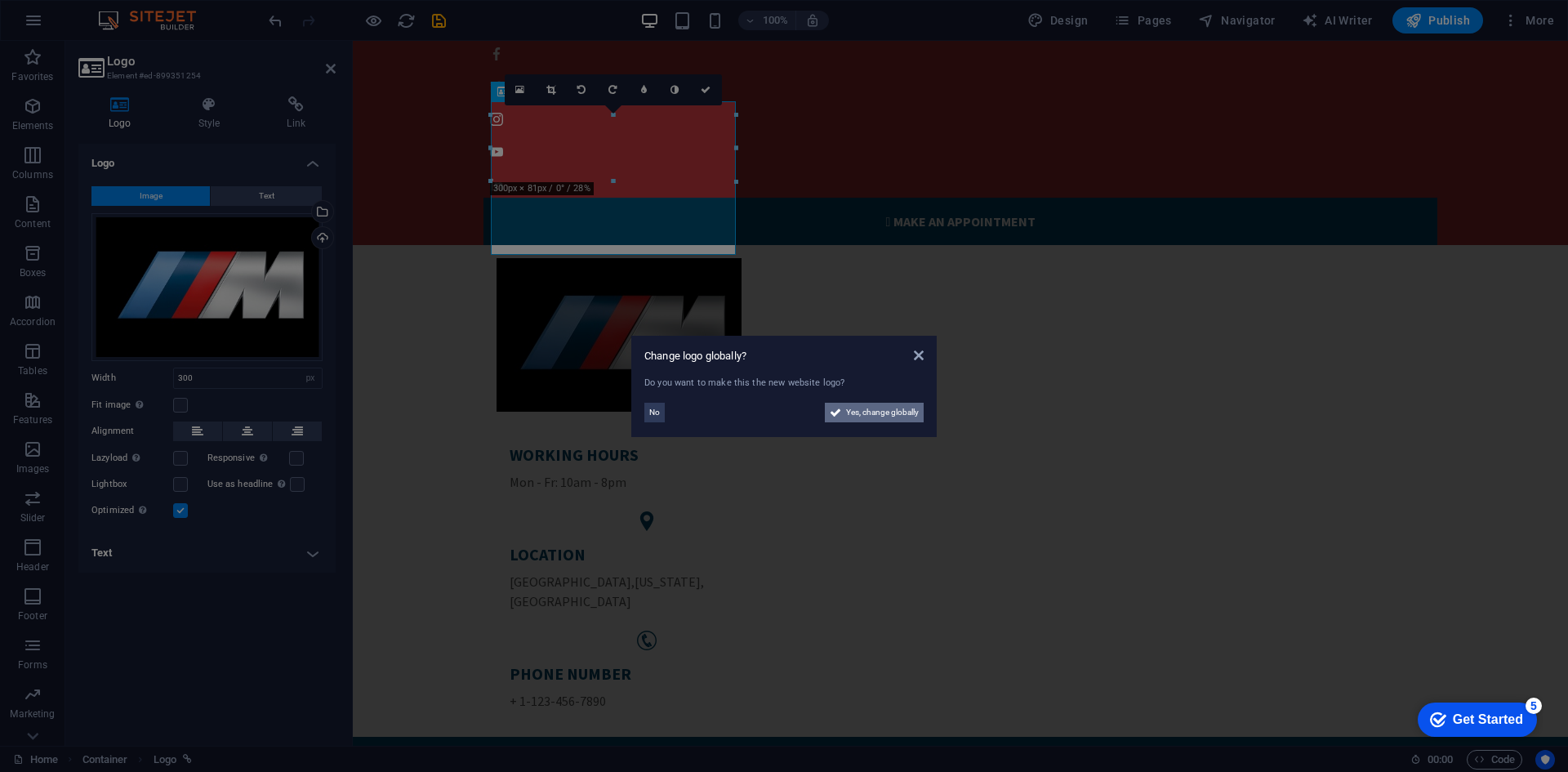
click at [842, 415] on button "Yes, change globally" at bounding box center [873, 412] width 98 height 20
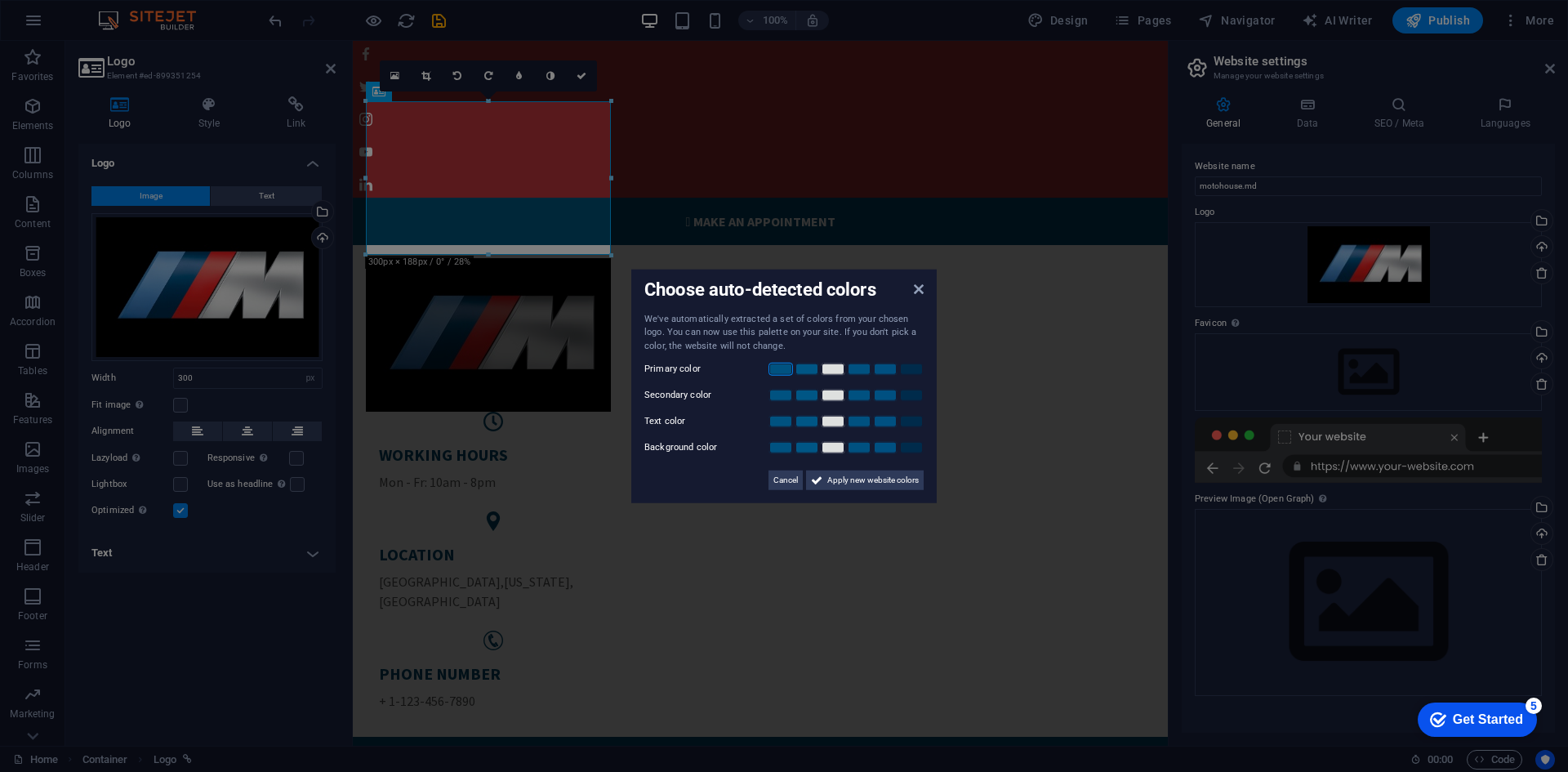
click at [779, 368] on link at bounding box center [780, 370] width 24 height 13
click at [781, 370] on link at bounding box center [780, 370] width 24 height 13
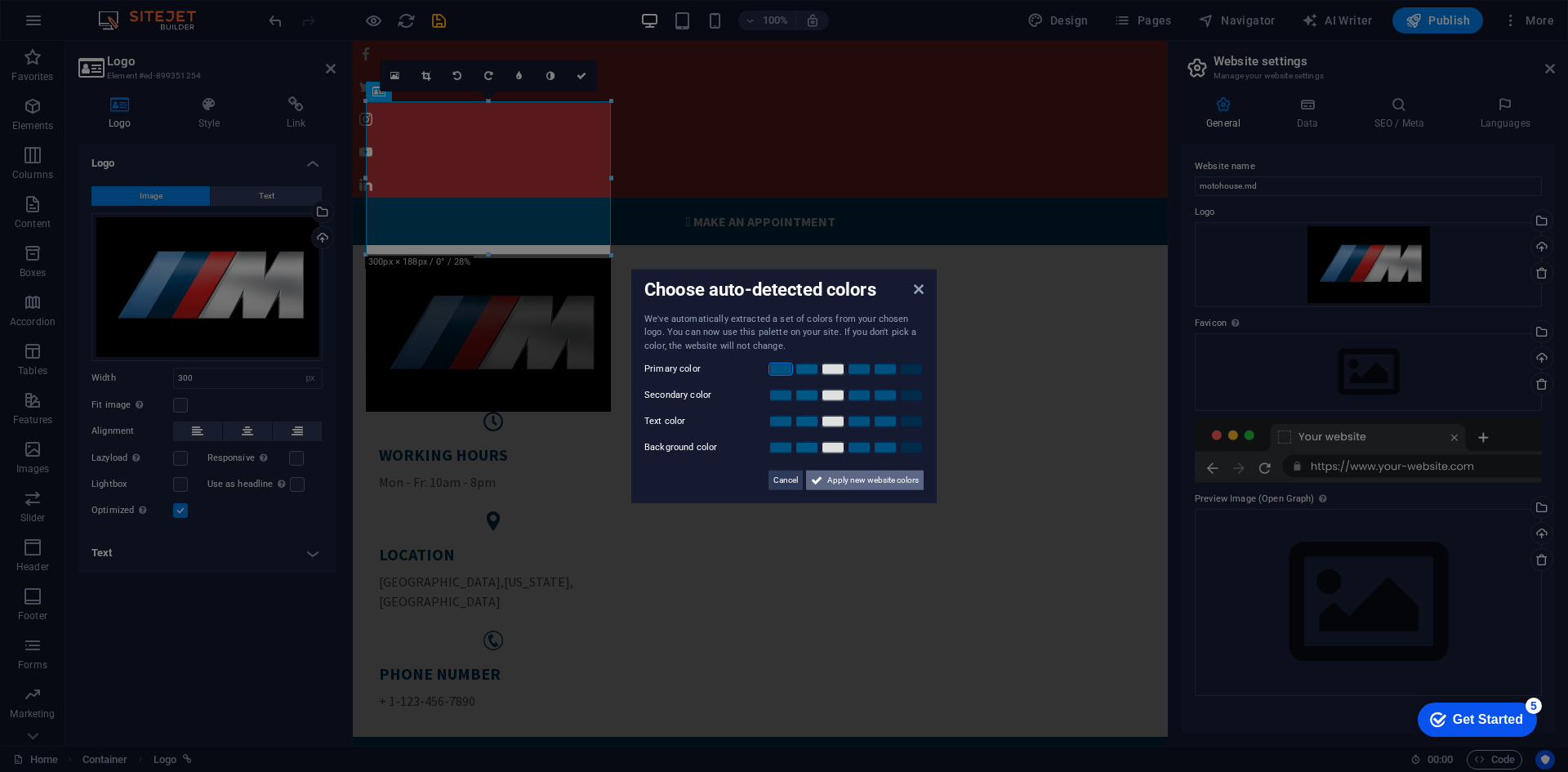
click at [818, 480] on icon at bounding box center [817, 480] width 11 height 20
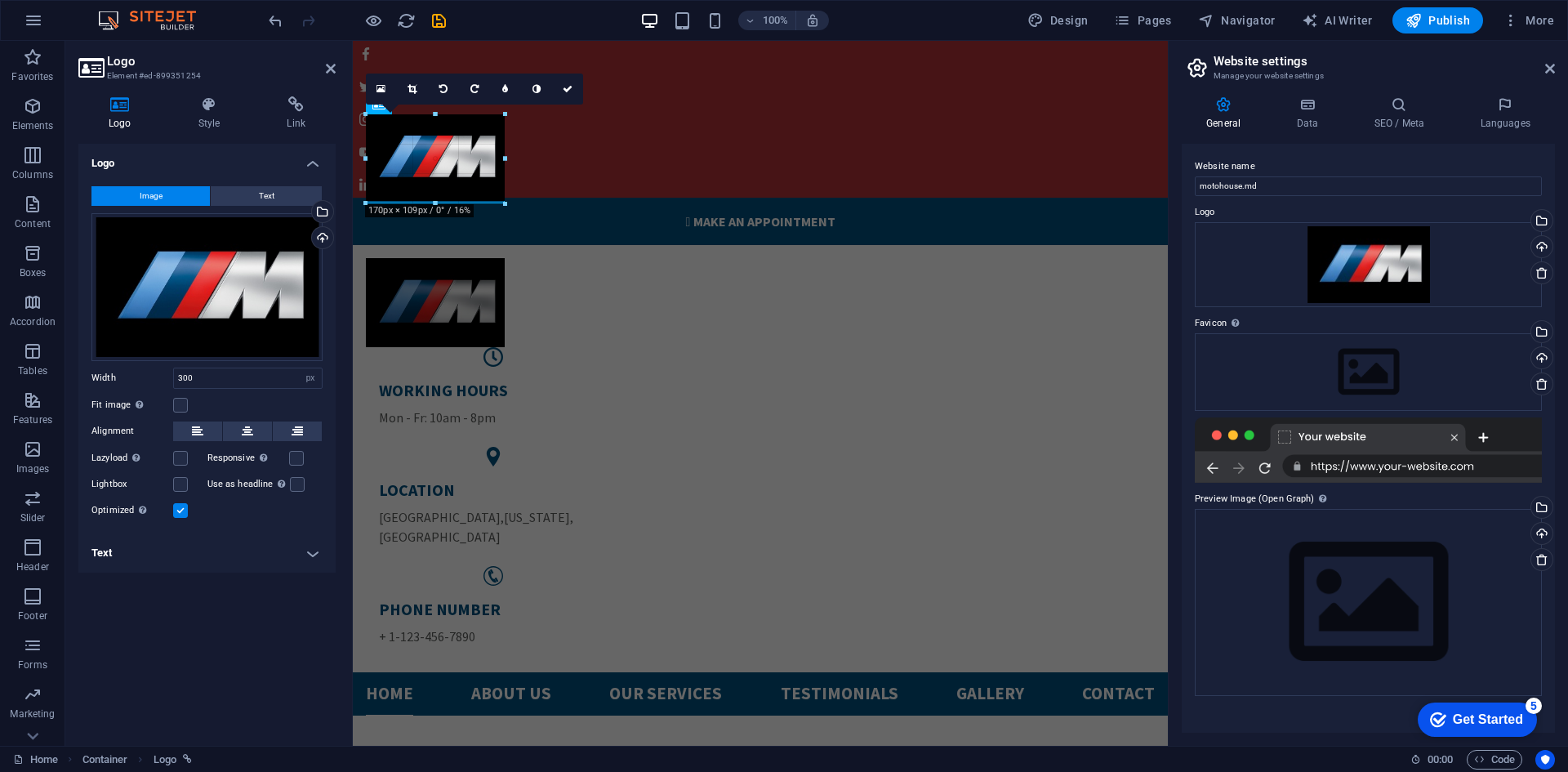
drag, startPoint x: 610, startPoint y: 254, endPoint x: 504, endPoint y: 169, distance: 135.9
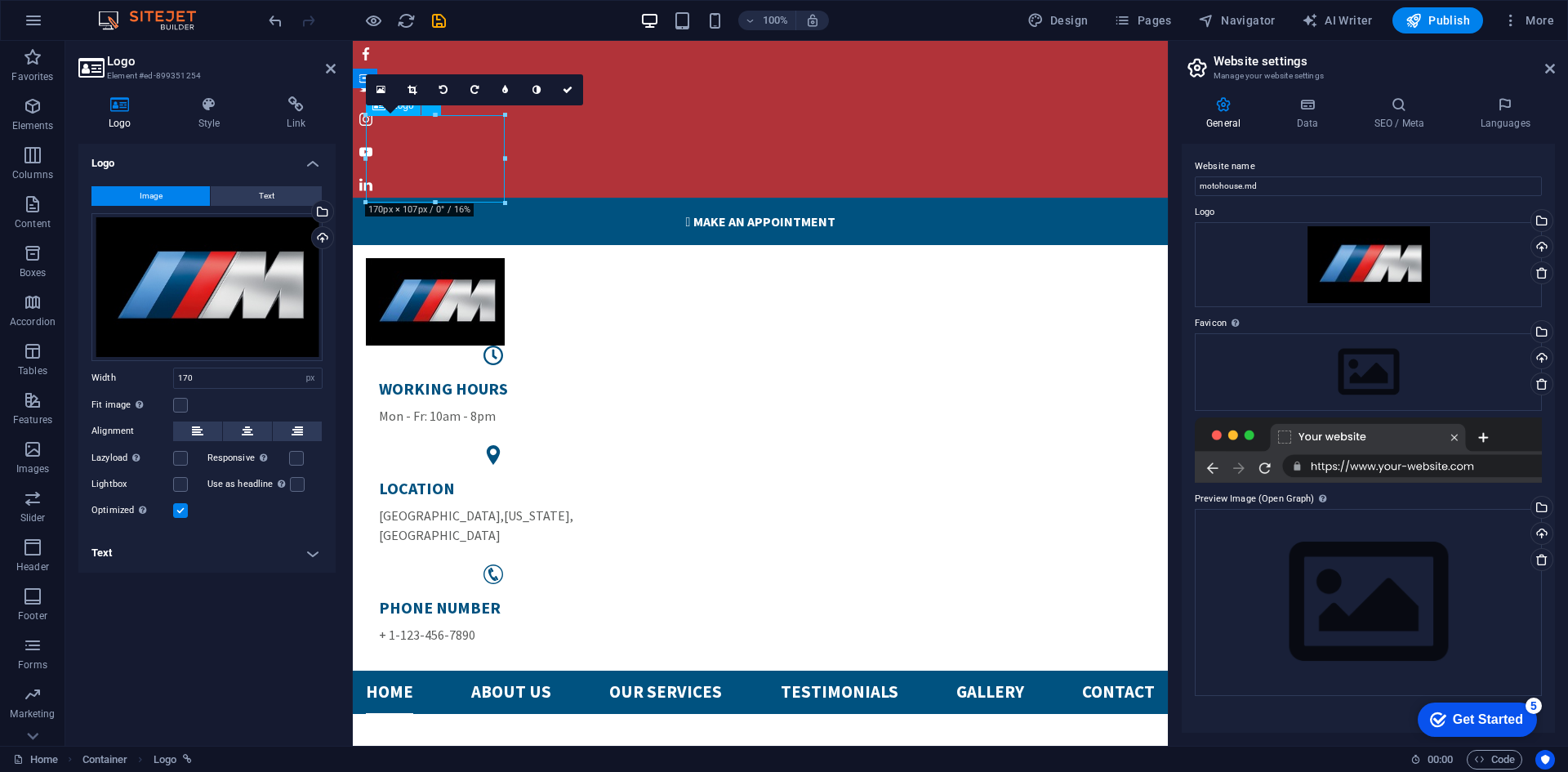
drag, startPoint x: 858, startPoint y: 235, endPoint x: 495, endPoint y: 159, distance: 370.9
click at [495, 258] on div at bounding box center [760, 301] width 789 height 87
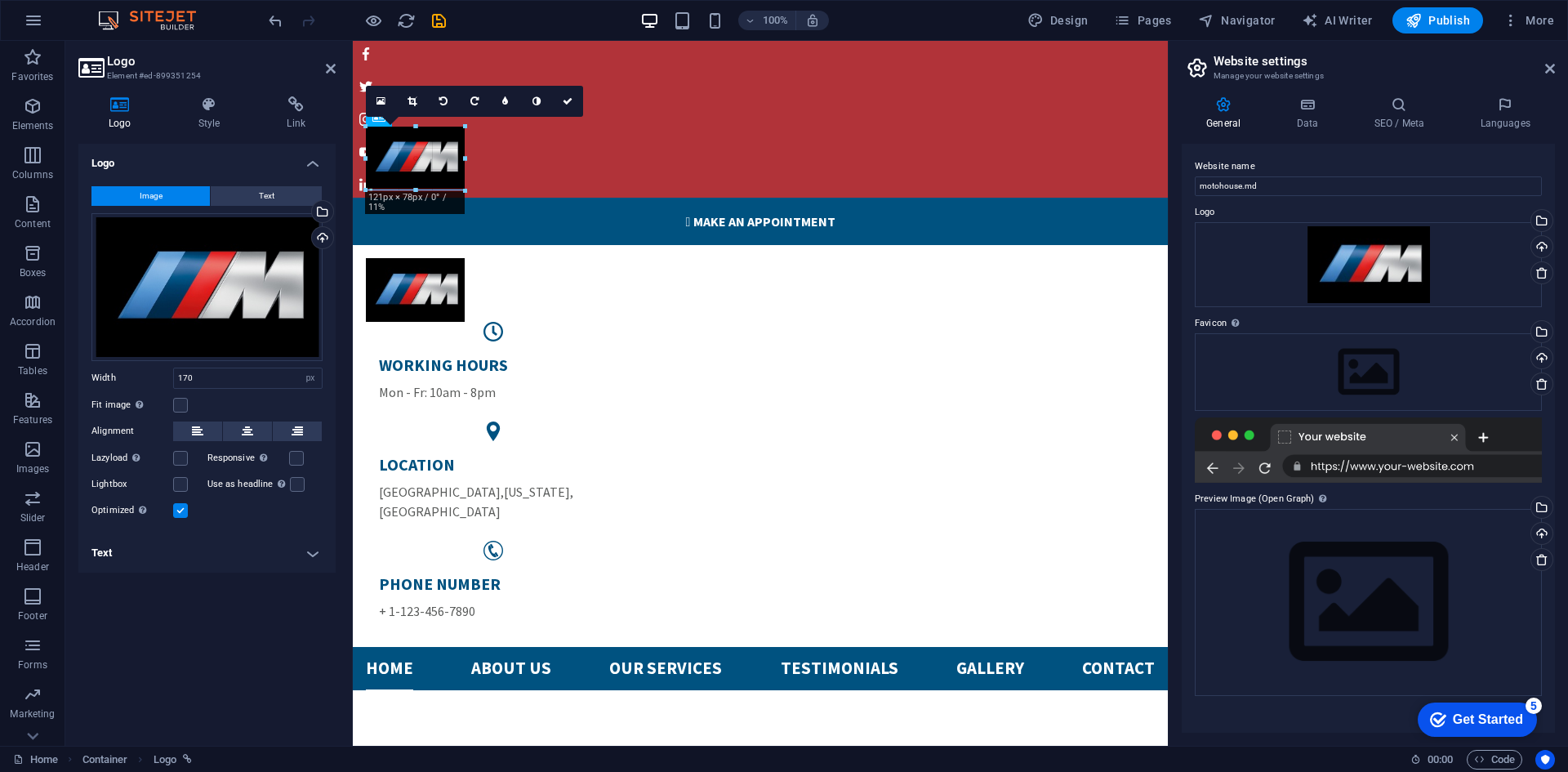
drag, startPoint x: 505, startPoint y: 158, endPoint x: 462, endPoint y: 144, distance: 45.2
type input "121"
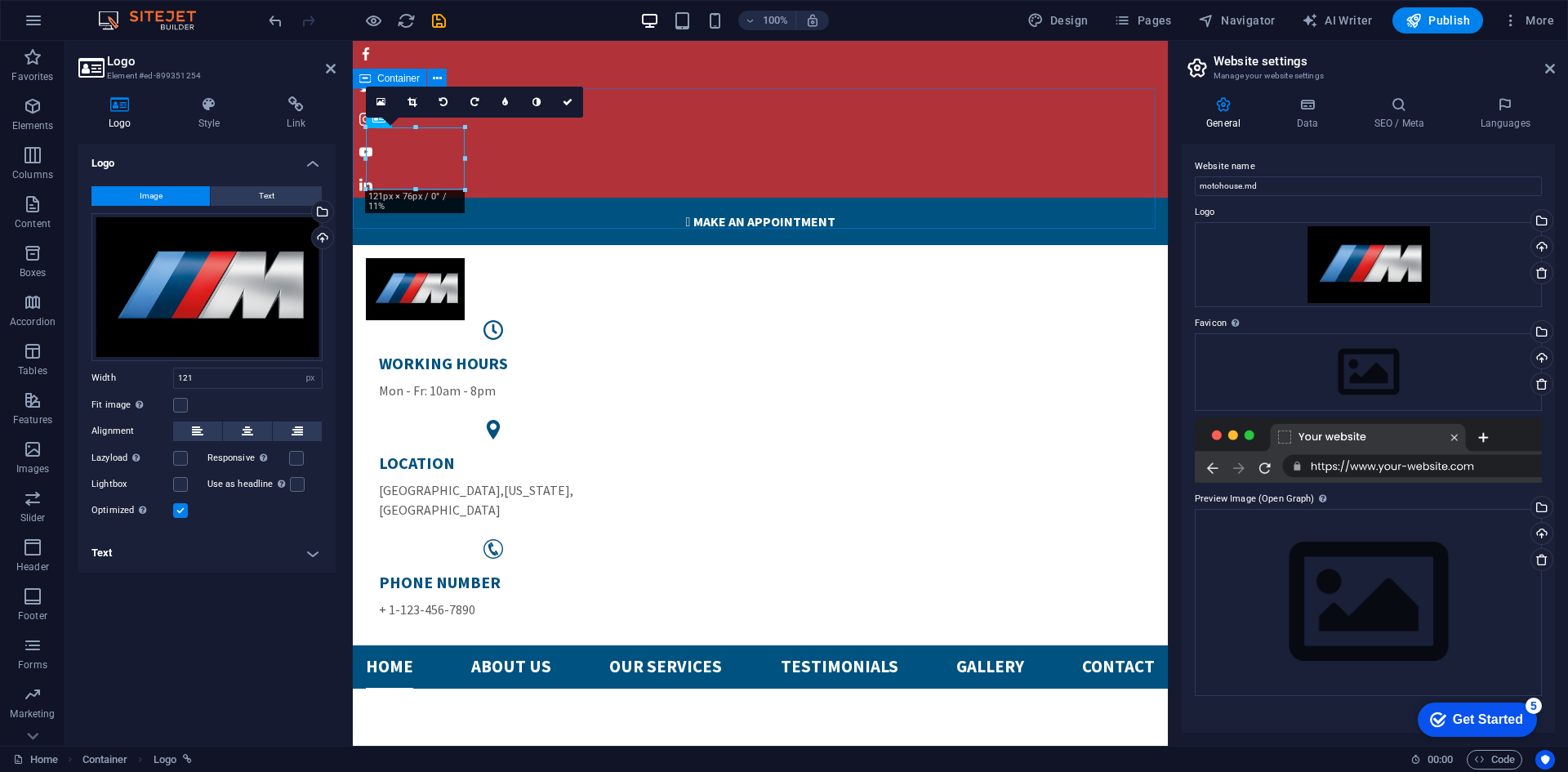
click at [621, 245] on div "WORKING HOURS Mon - Fr: 10am - 8pm LOCATION [GEOGRAPHIC_DATA][US_STATE] PHONE N…" at bounding box center [760, 445] width 815 height 401
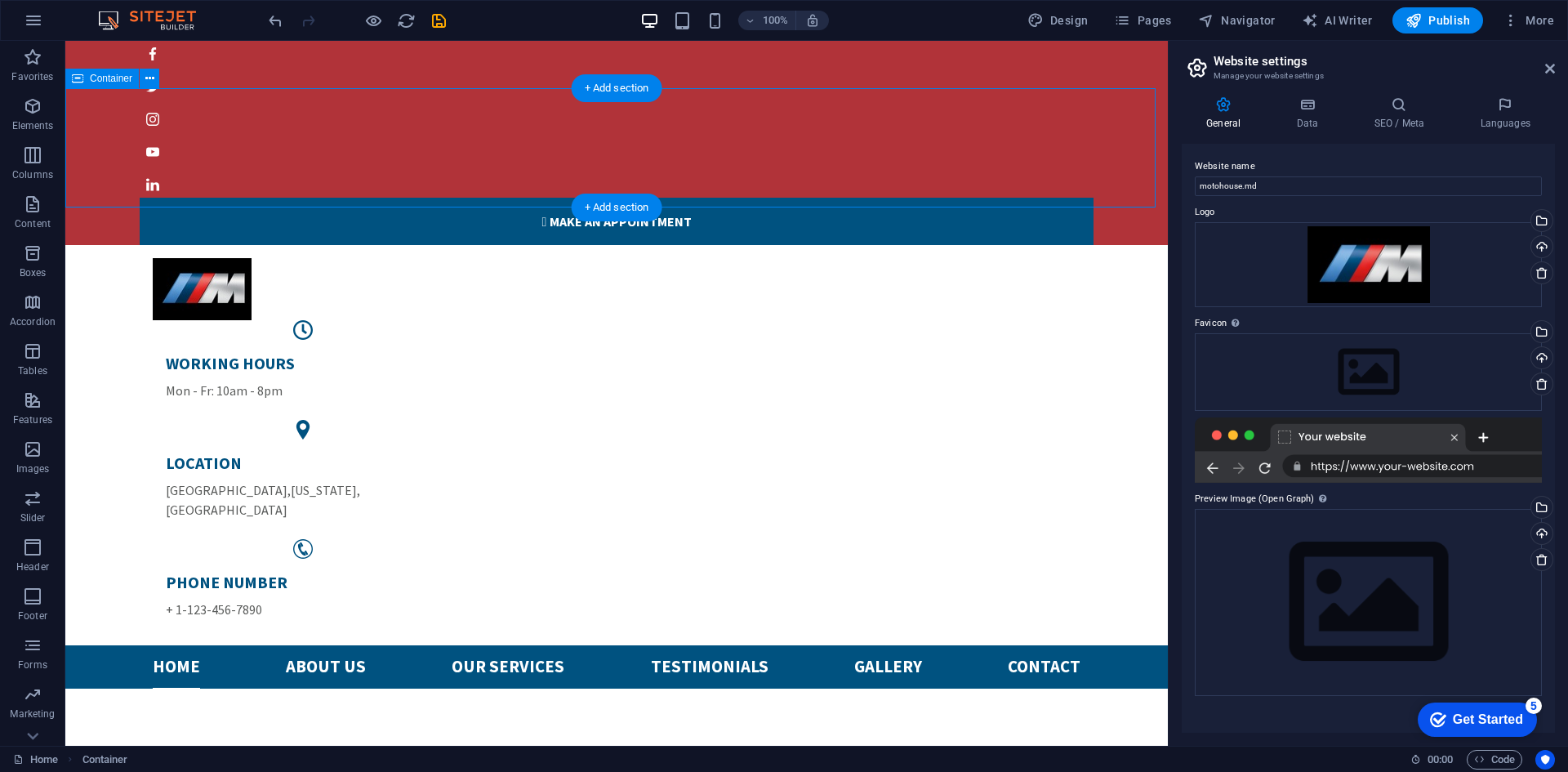
click at [445, 245] on div "WORKING HOURS Mon - Fr: 10am - 8pm LOCATION [GEOGRAPHIC_DATA][US_STATE] PHONE N…" at bounding box center [616, 445] width 1102 height 401
click at [158, 258] on div at bounding box center [616, 289] width 927 height 62
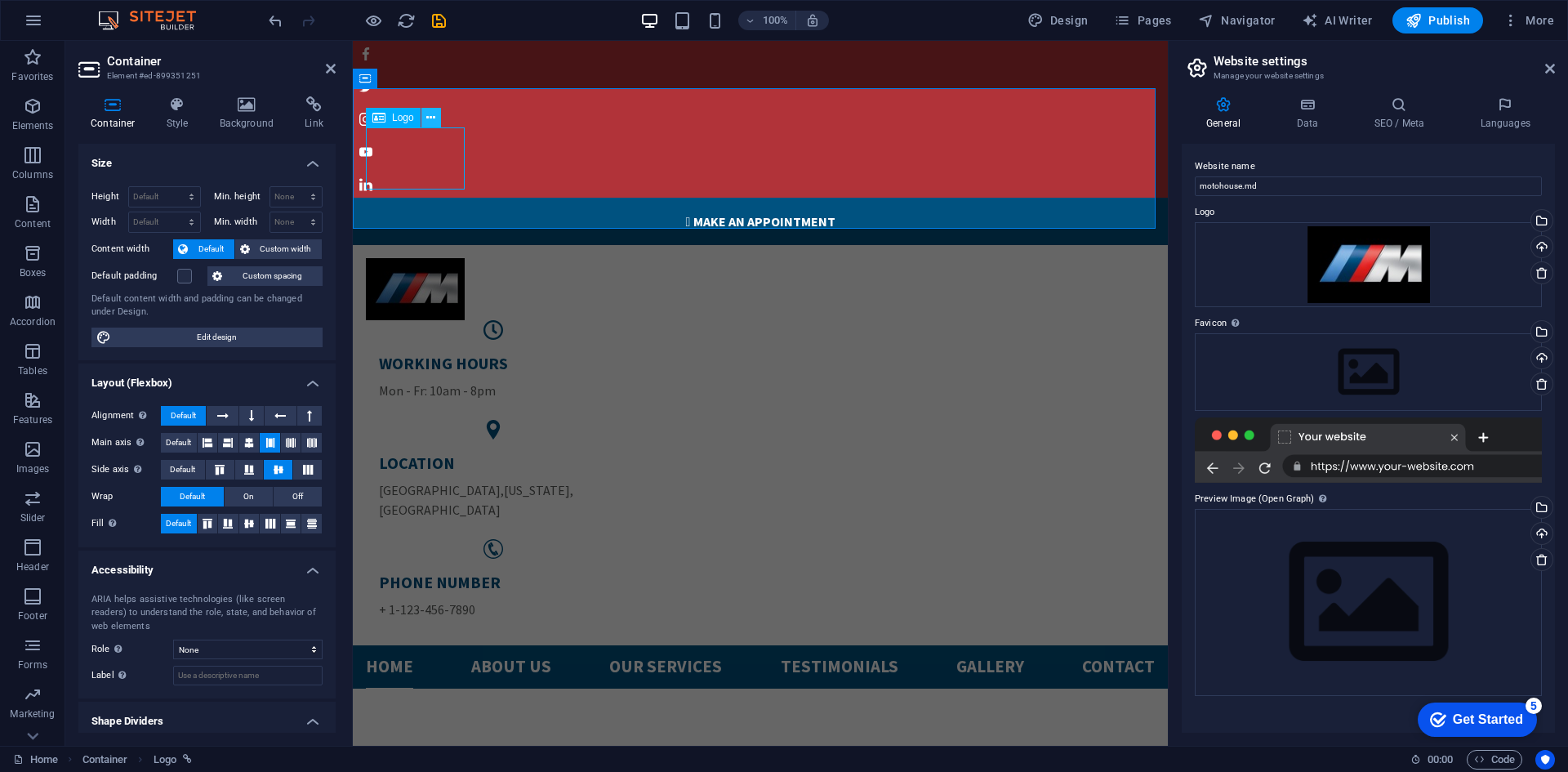
click at [430, 118] on icon at bounding box center [430, 118] width 9 height 17
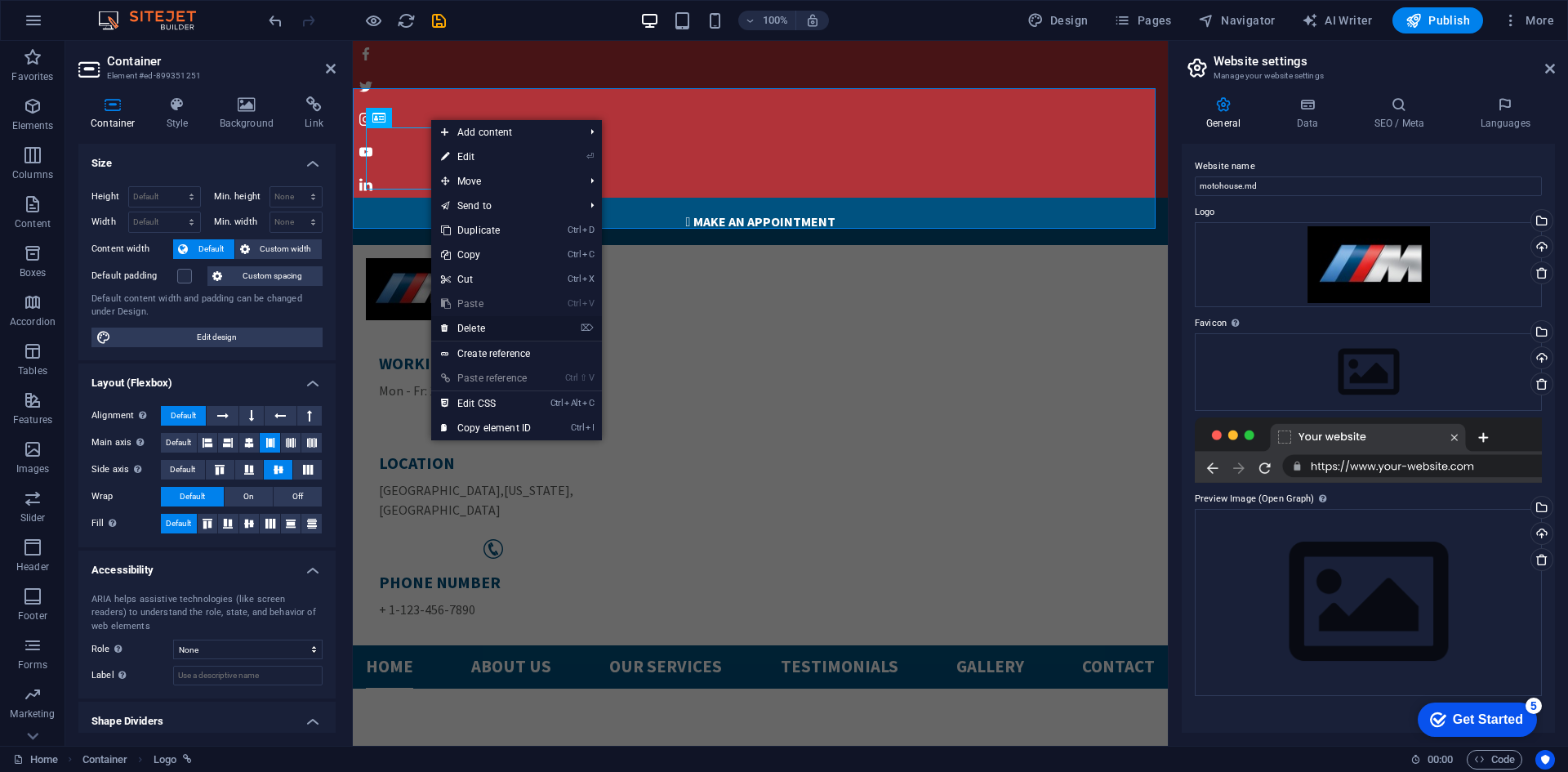
click at [512, 334] on link "⌦ Delete" at bounding box center [486, 328] width 110 height 24
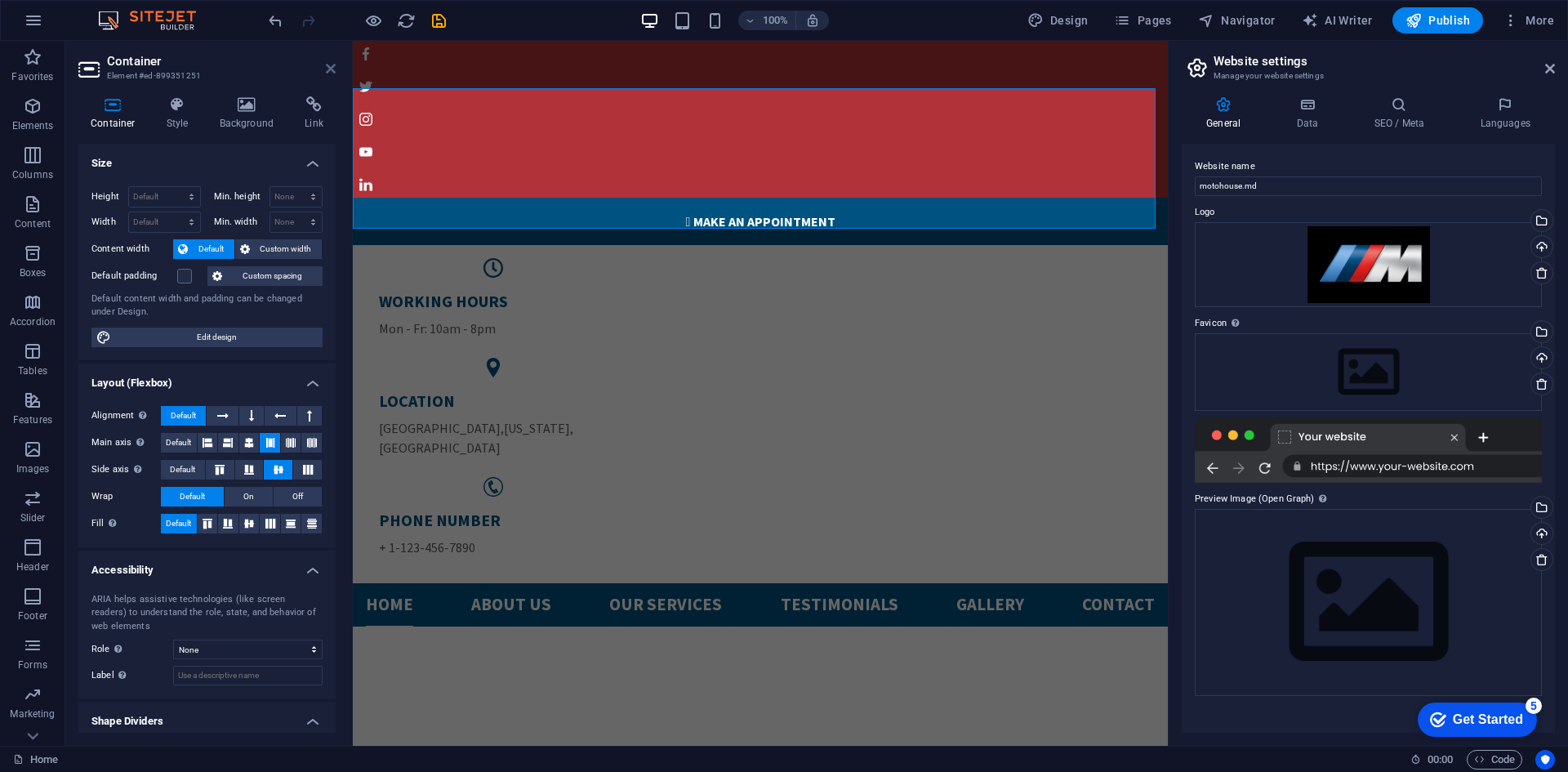
click at [330, 71] on icon at bounding box center [330, 68] width 9 height 13
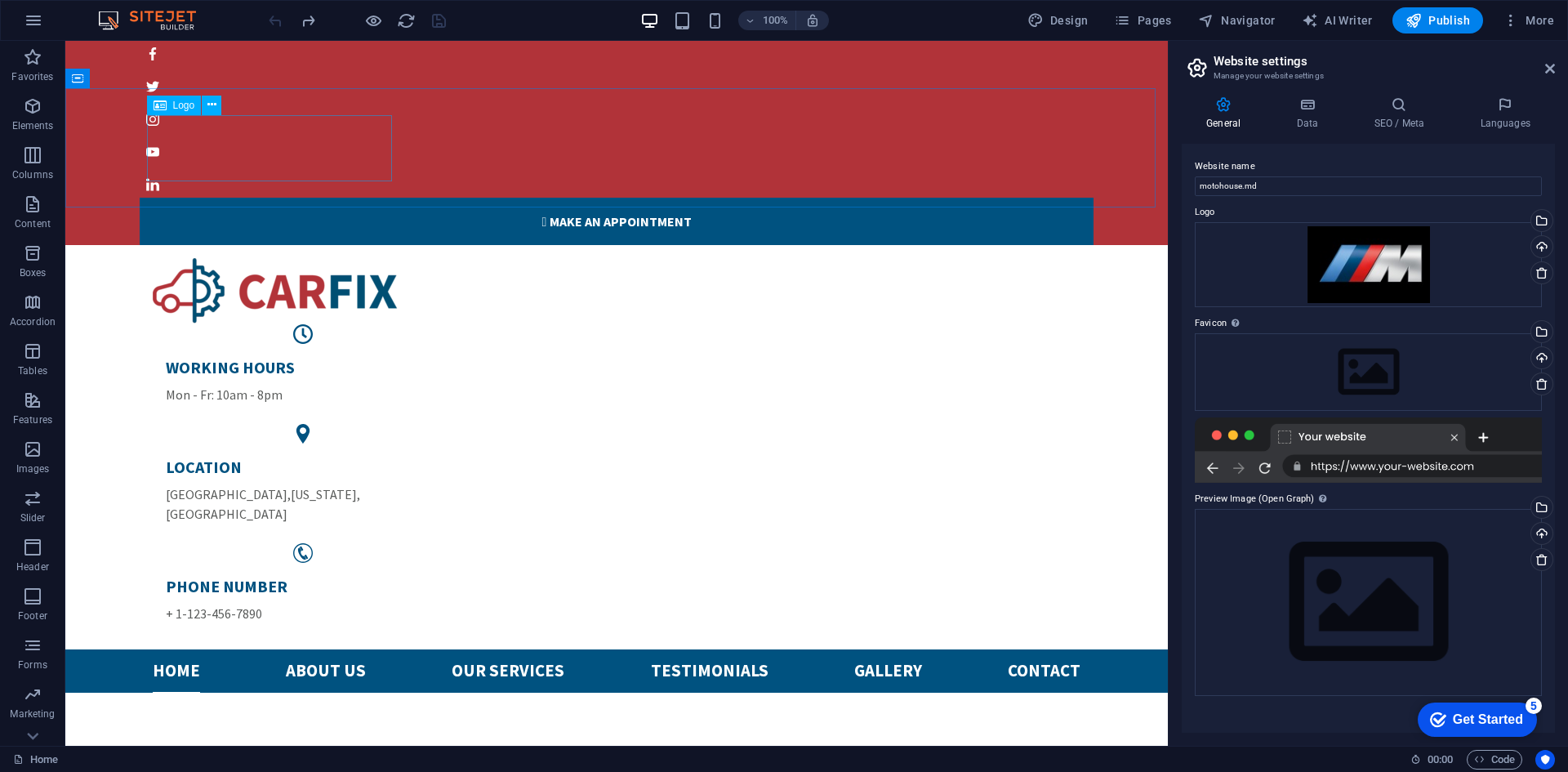
click at [176, 105] on span "Logo" at bounding box center [185, 105] width 23 height 9
click at [1537, 278] on icon at bounding box center [1542, 273] width 13 height 13
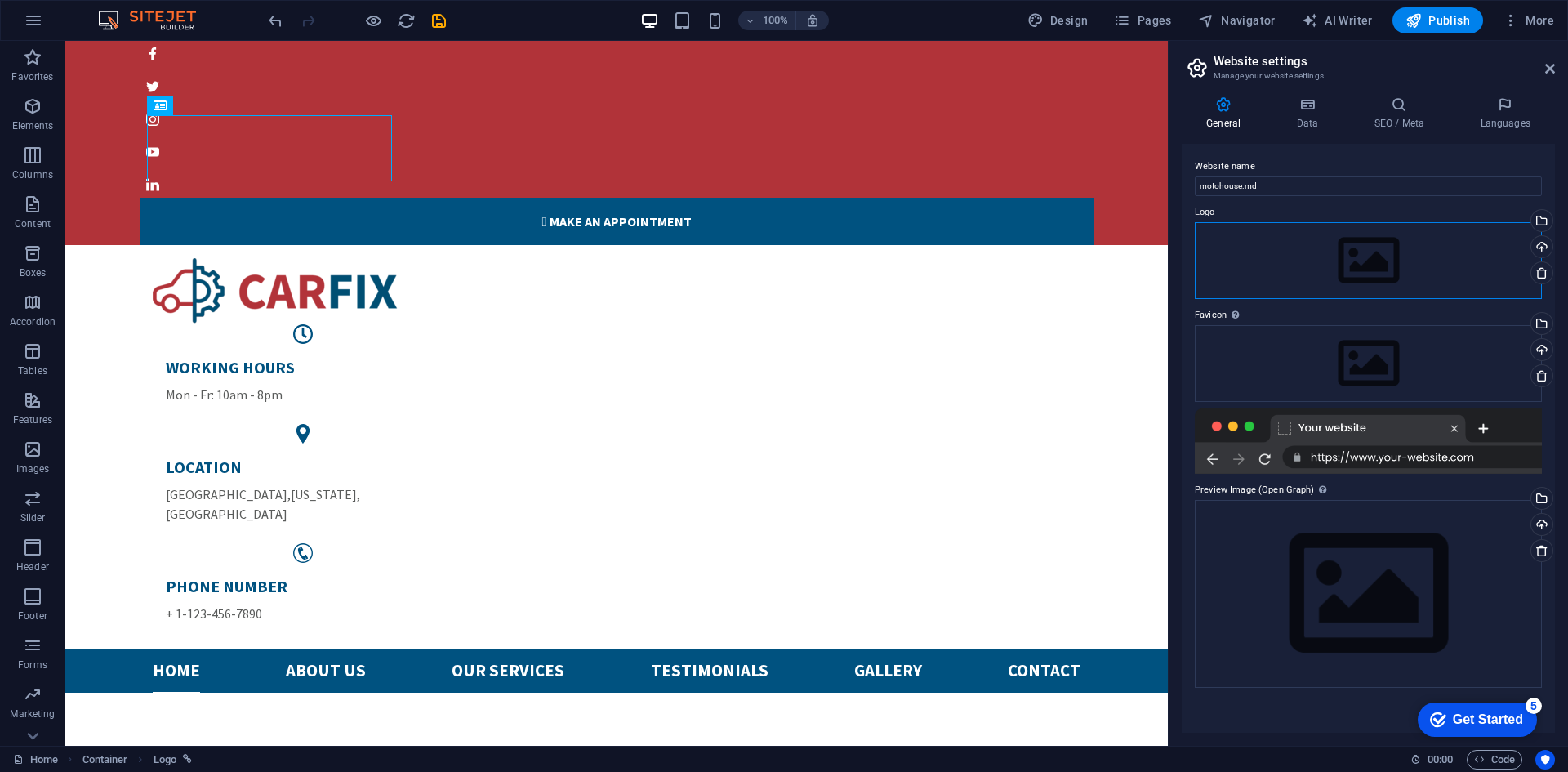
click at [1421, 269] on div "Drag files here, click to choose files or select files from Files or our free s…" at bounding box center [1368, 261] width 347 height 77
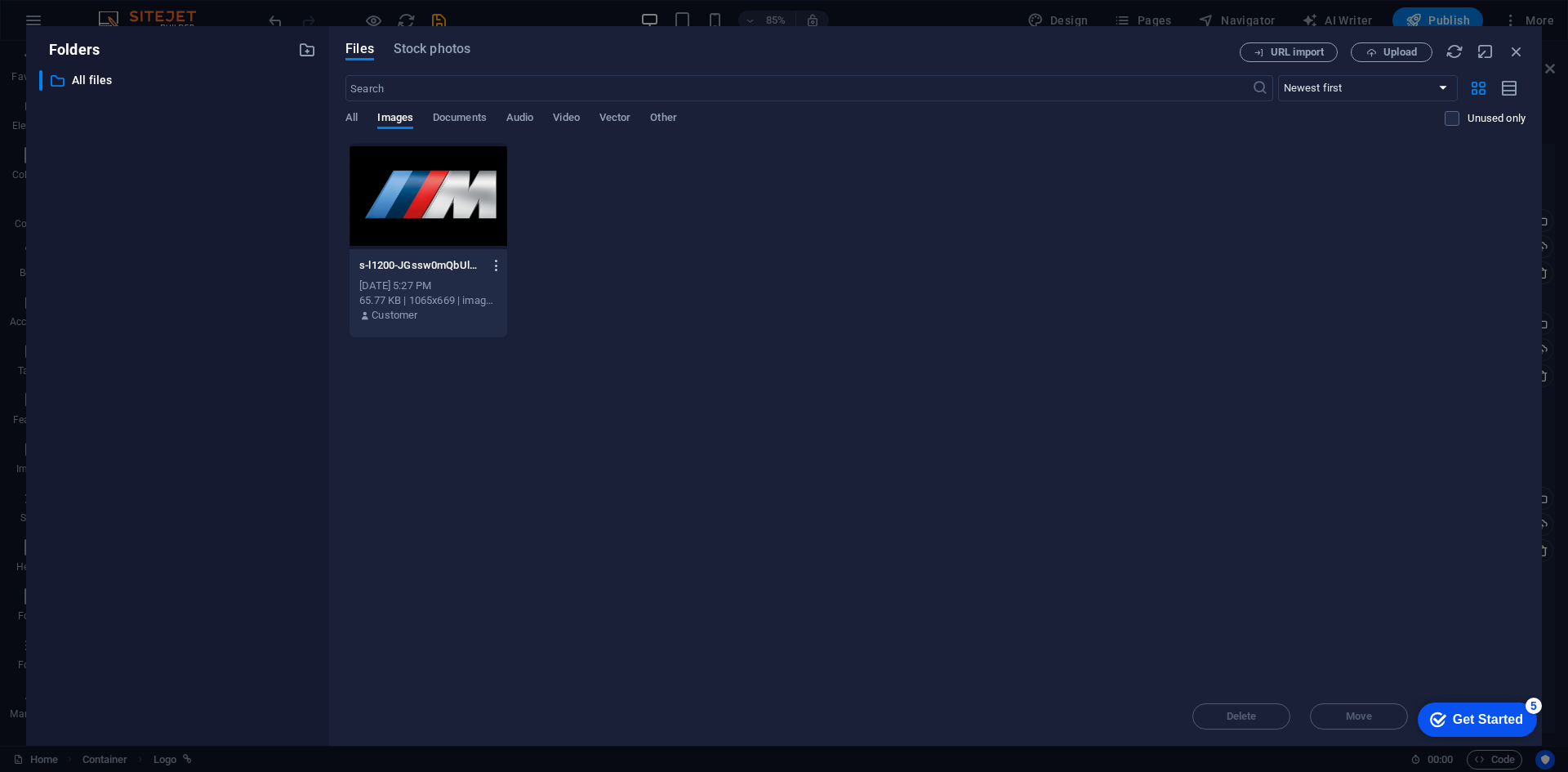
click at [495, 266] on icon "button" at bounding box center [497, 265] width 16 height 15
click at [516, 580] on h6 "Delete" at bounding box center [505, 582] width 69 height 20
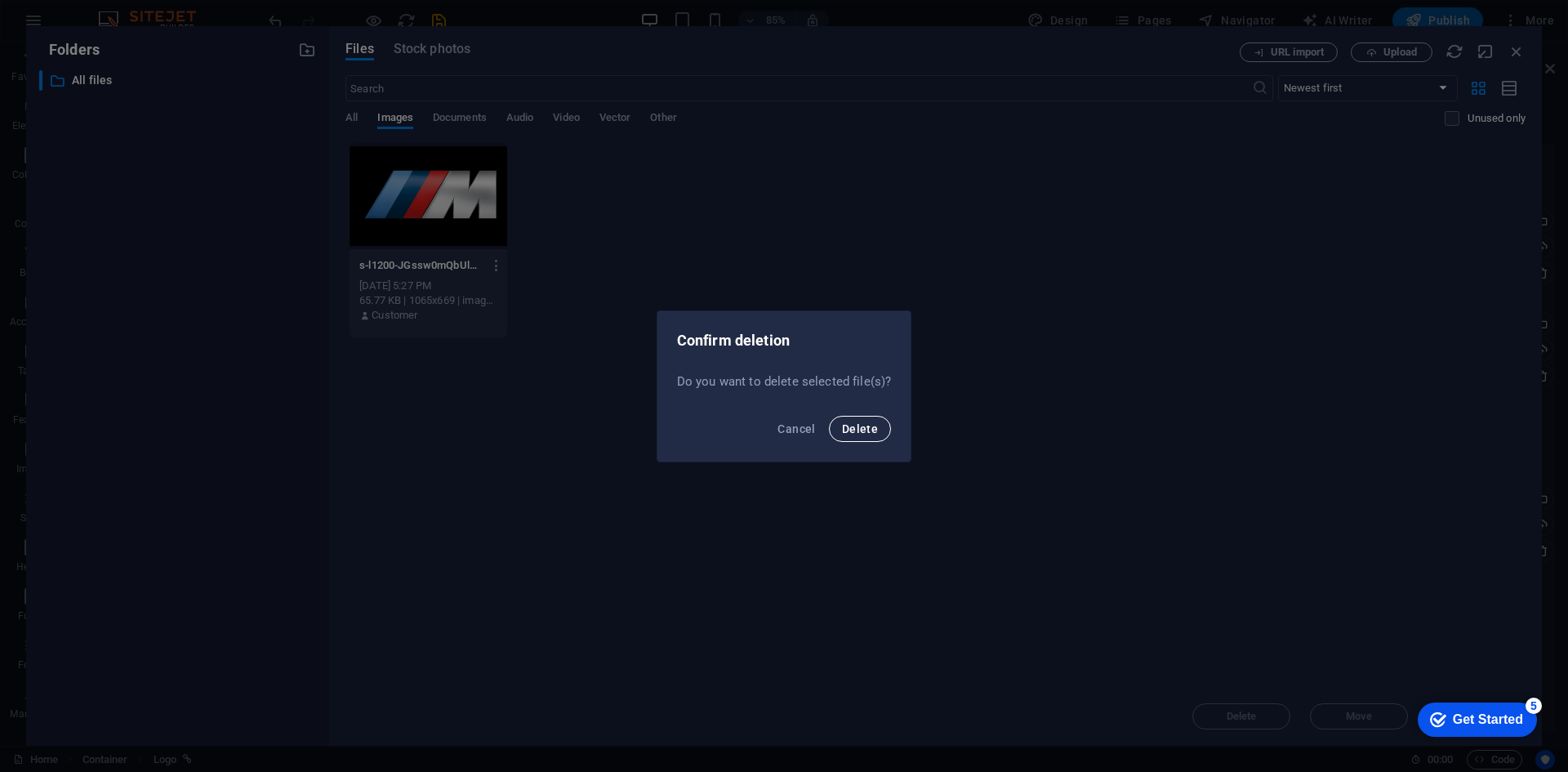
click at [871, 422] on span "Delete" at bounding box center [860, 429] width 36 height 13
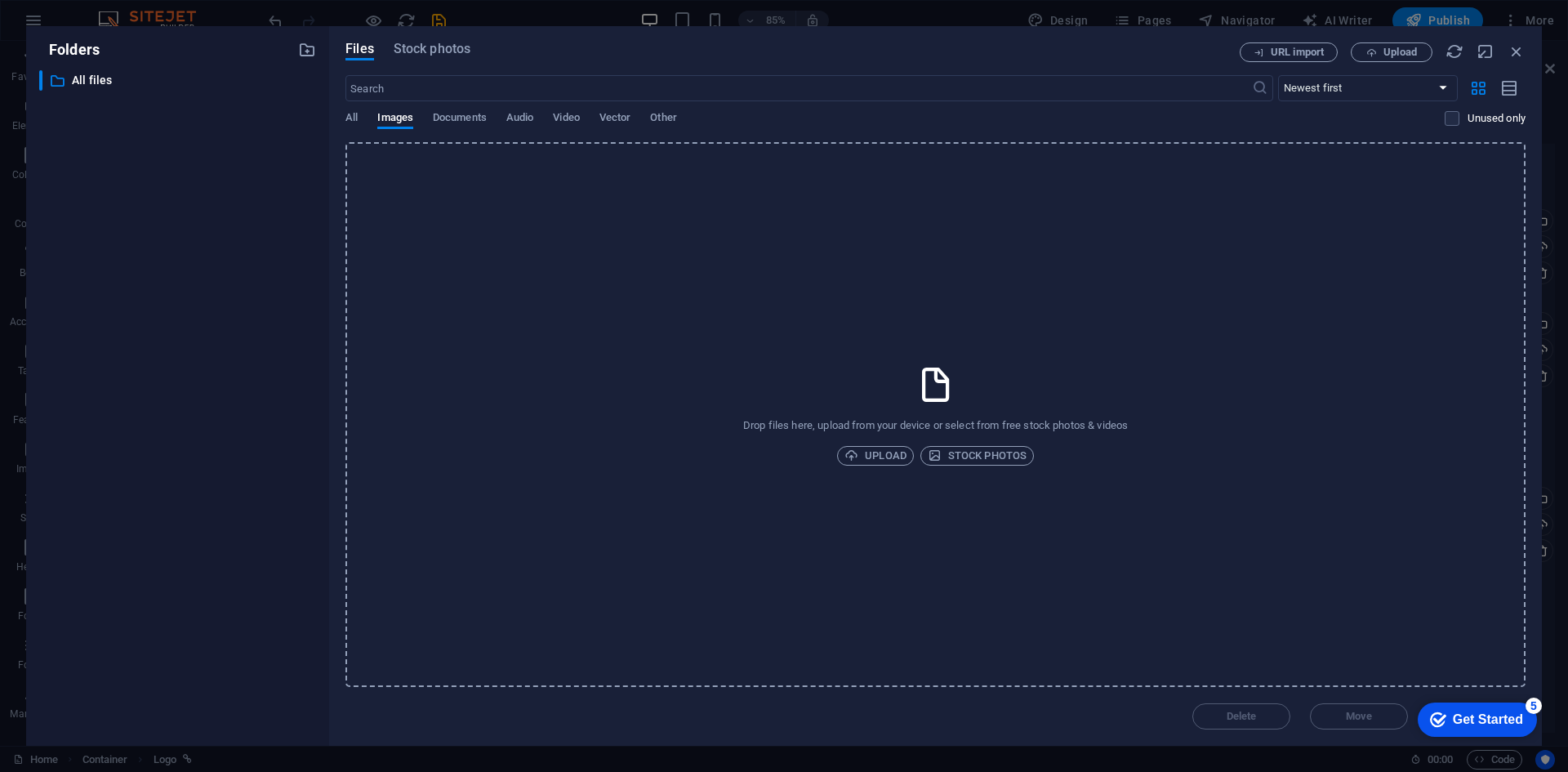
click at [856, 469] on div "Drop files here, upload from your device or select from free stock photos & vid…" at bounding box center [935, 414] width 1180 height 545
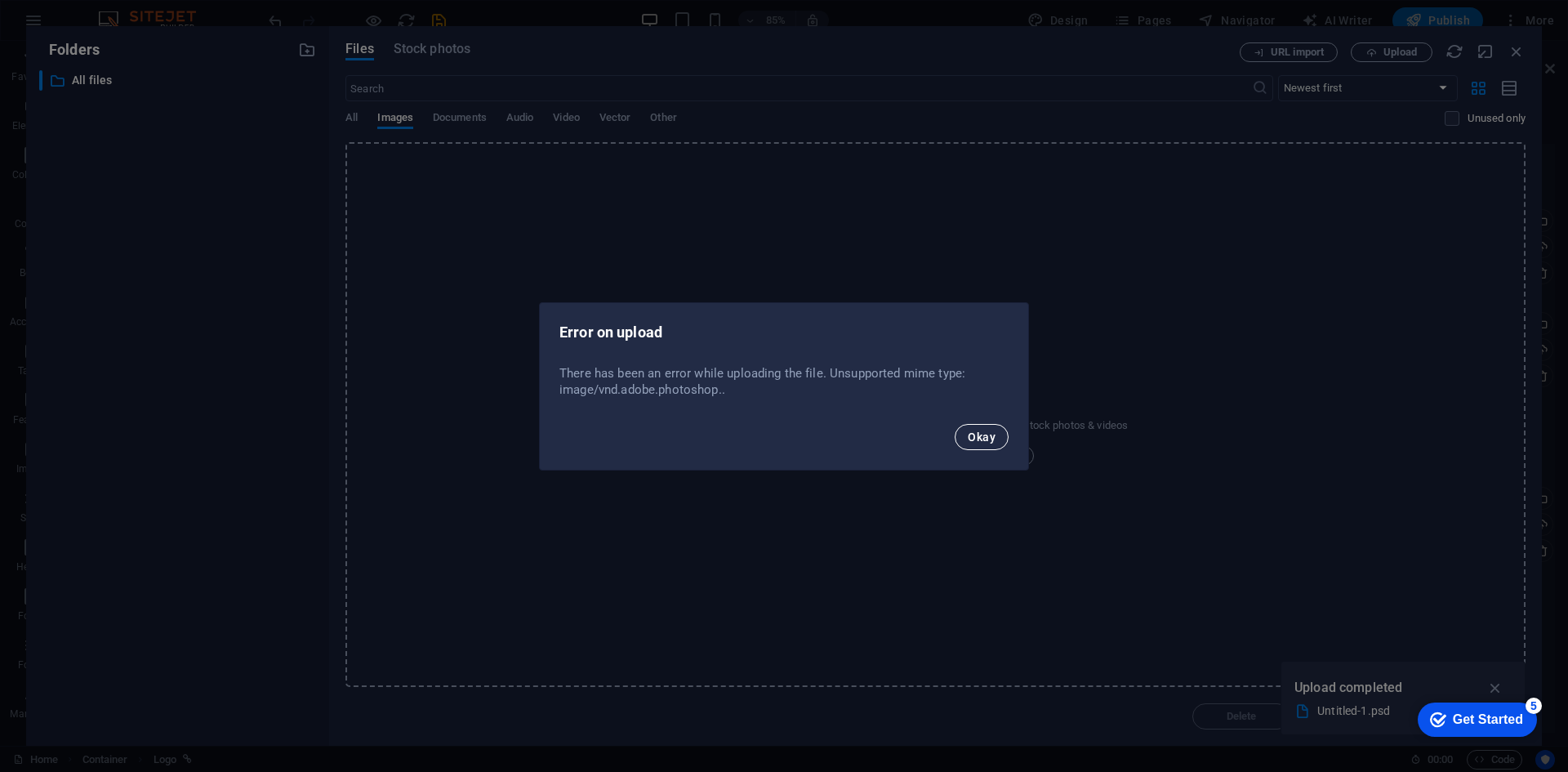
click at [987, 431] on span "Okay" at bounding box center [982, 437] width 28 height 13
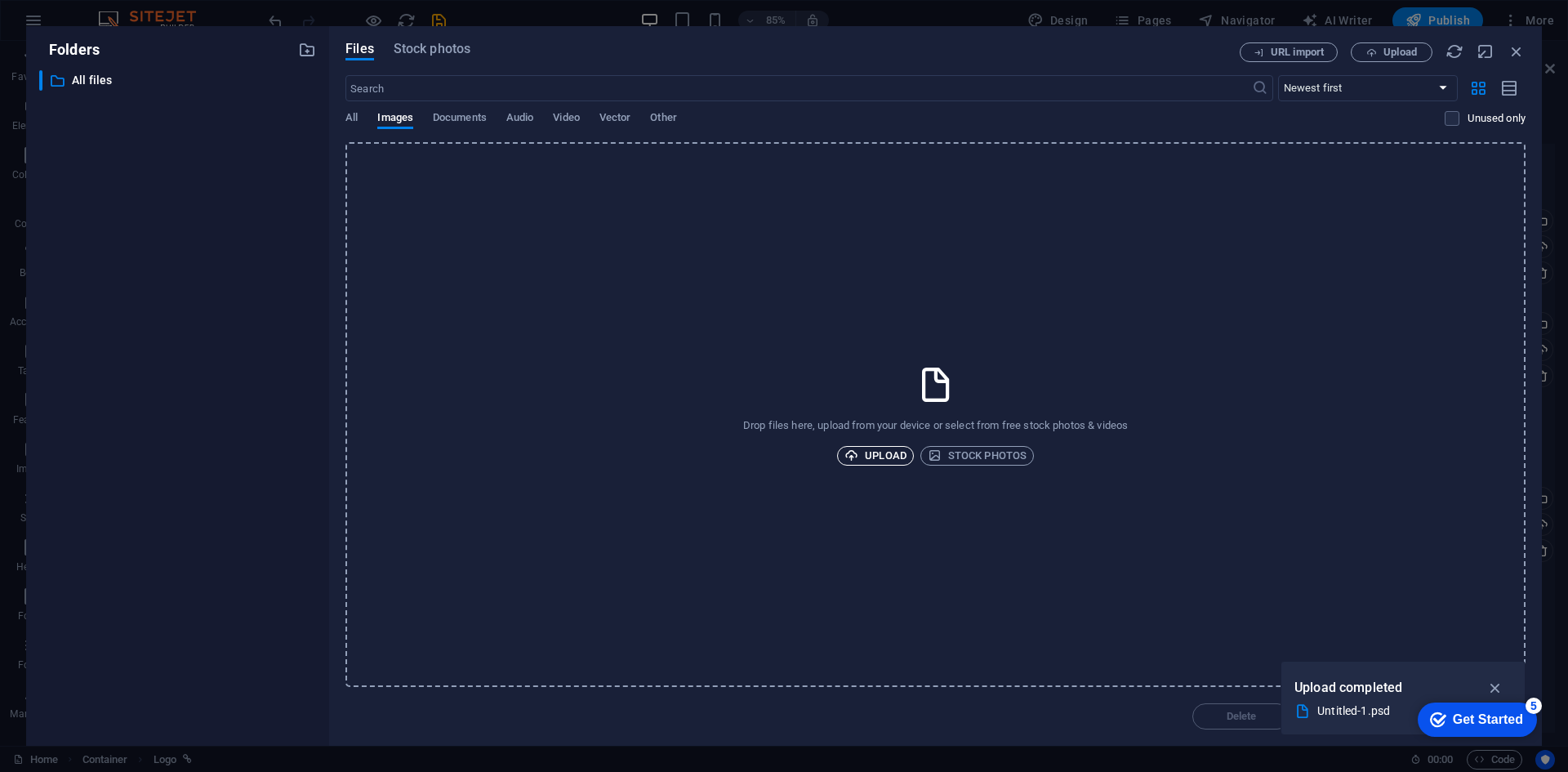
click at [858, 452] on icon "button" at bounding box center [851, 455] width 14 height 14
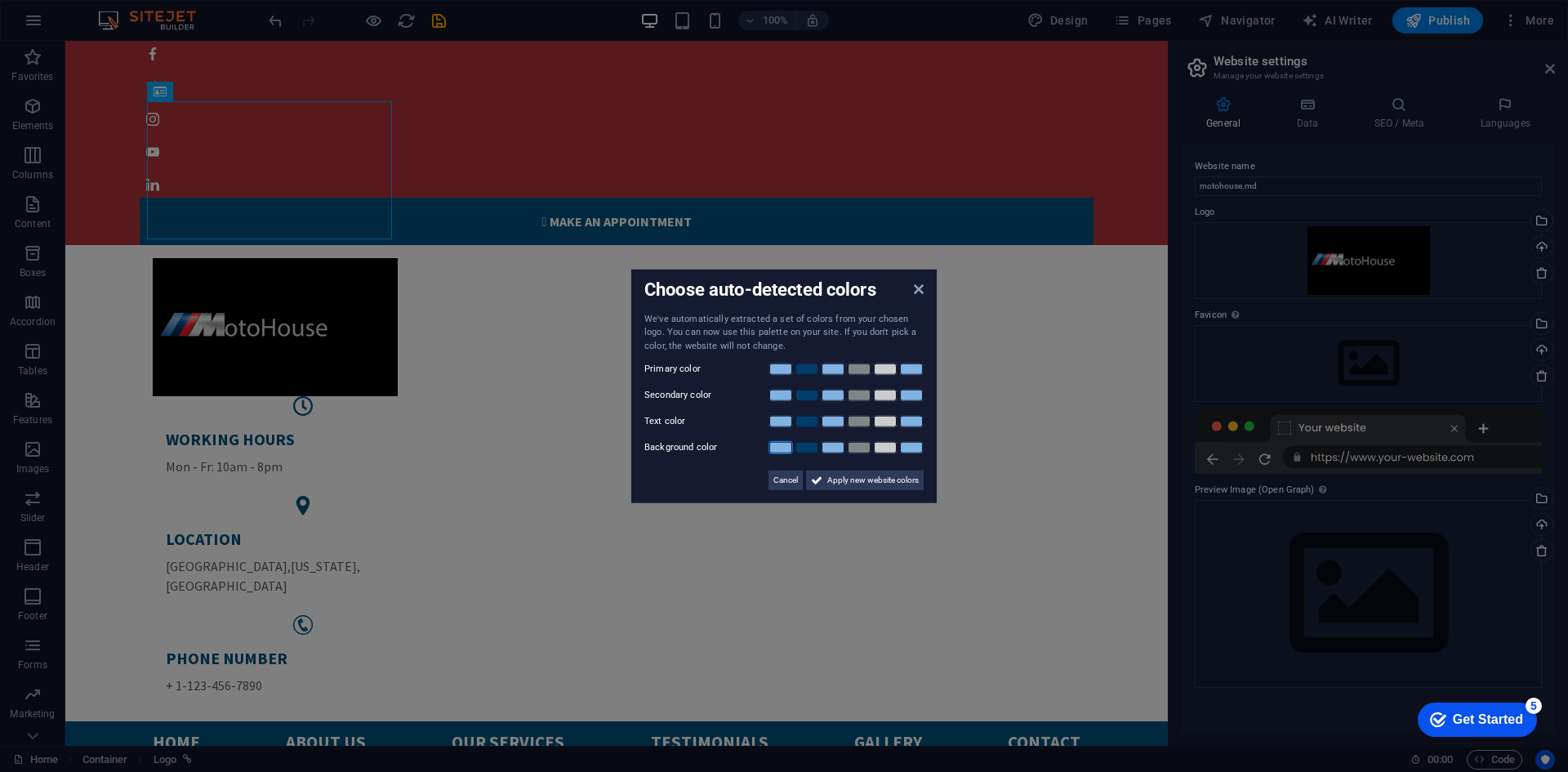
click at [782, 446] on link at bounding box center [780, 447] width 24 height 13
click at [811, 448] on link at bounding box center [807, 447] width 24 height 13
click at [808, 427] on link at bounding box center [807, 421] width 24 height 13
click at [834, 419] on link at bounding box center [833, 421] width 24 height 13
click at [899, 429] on div at bounding box center [845, 421] width 157 height 16
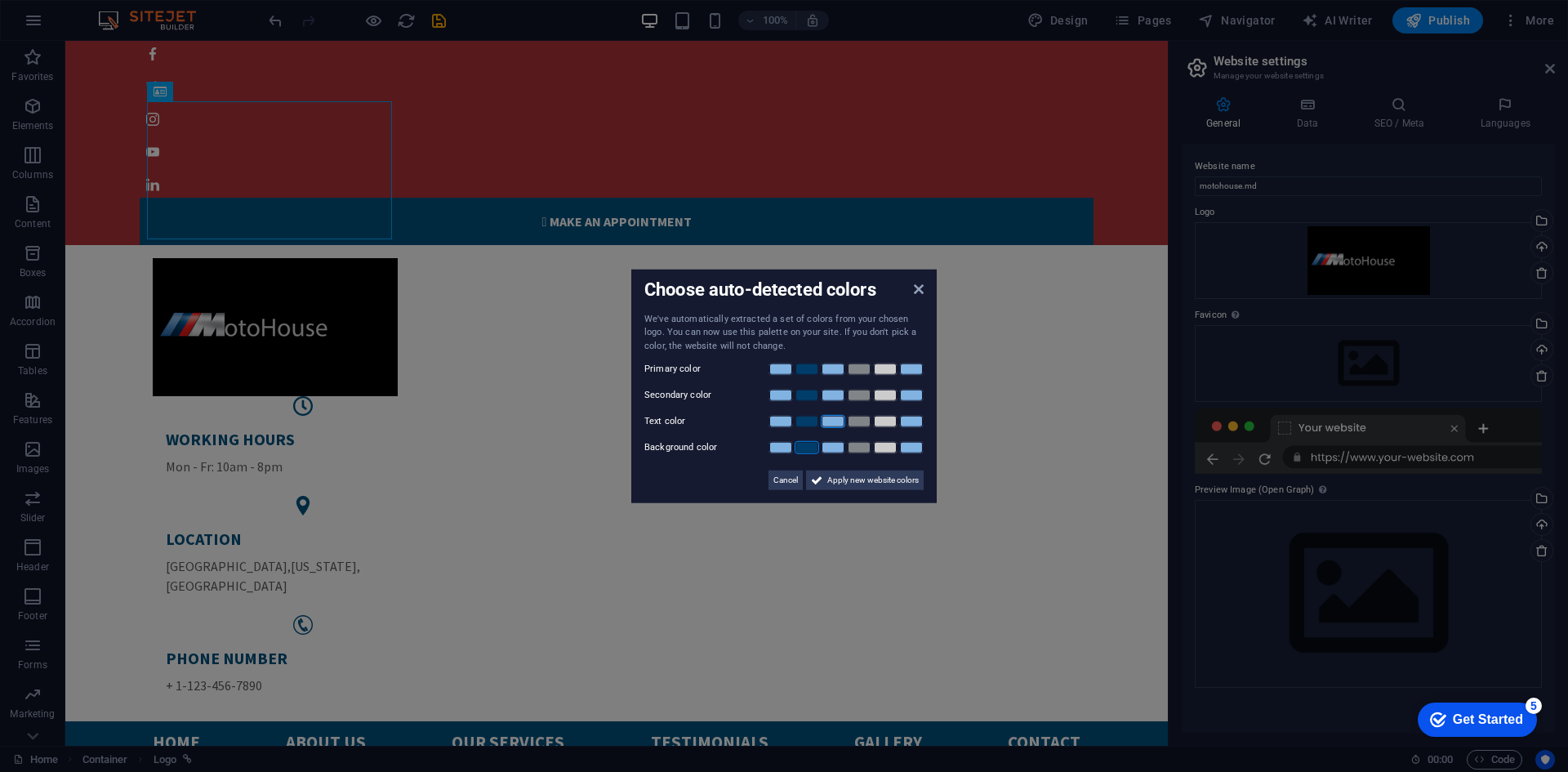
click at [898, 428] on div at bounding box center [845, 421] width 157 height 16
click at [891, 426] on link at bounding box center [885, 421] width 24 height 13
click at [866, 424] on link at bounding box center [859, 421] width 24 height 13
click at [833, 446] on link at bounding box center [833, 447] width 24 height 13
click at [797, 481] on span "Cancel" at bounding box center [786, 480] width 24 height 20
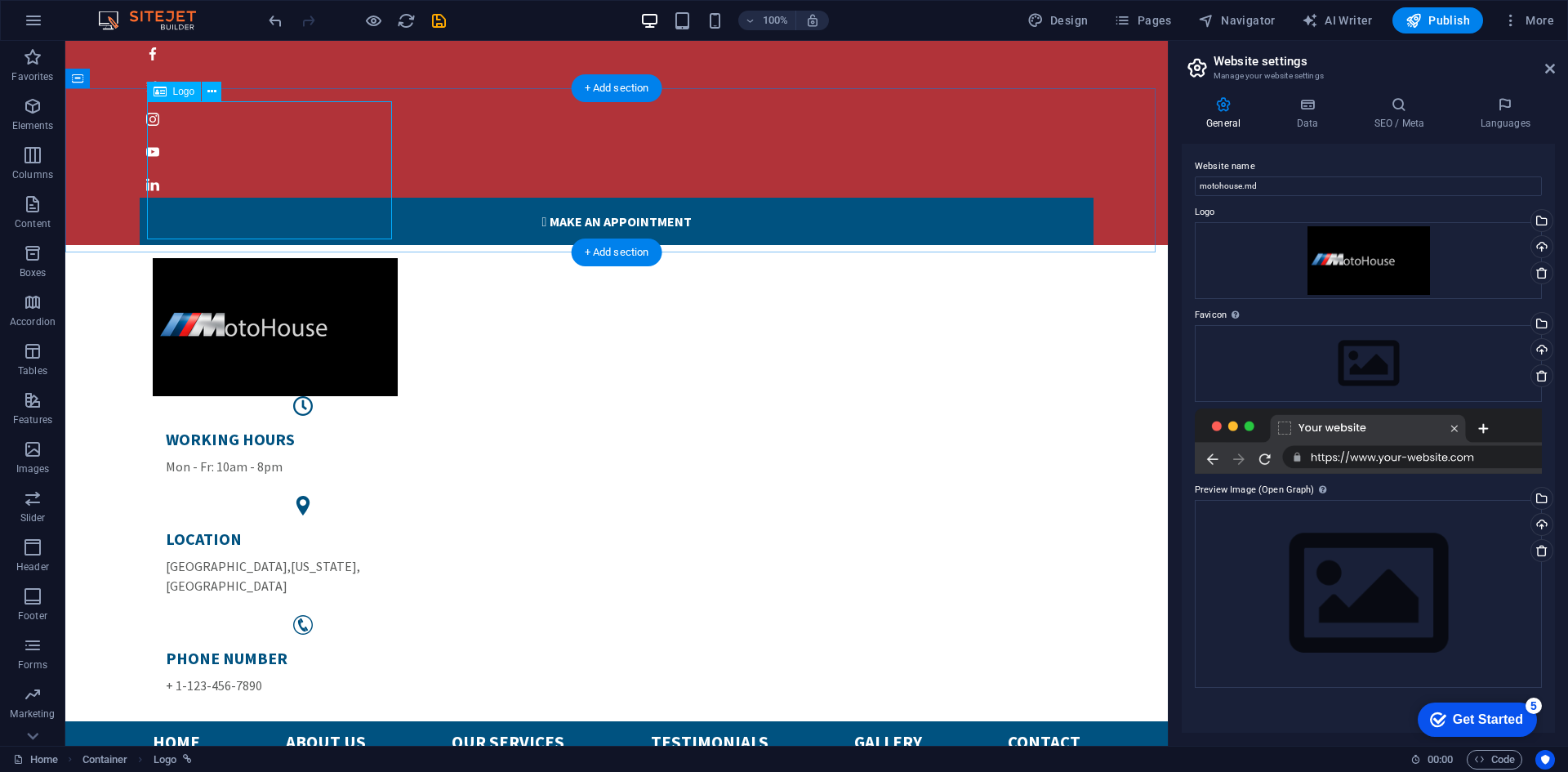
click at [375, 258] on div at bounding box center [616, 326] width 927 height 138
click at [1544, 268] on icon at bounding box center [1542, 273] width 13 height 13
click at [375, 258] on div at bounding box center [616, 326] width 927 height 138
click at [294, 258] on div at bounding box center [616, 326] width 927 height 138
click at [204, 258] on div at bounding box center [616, 326] width 927 height 138
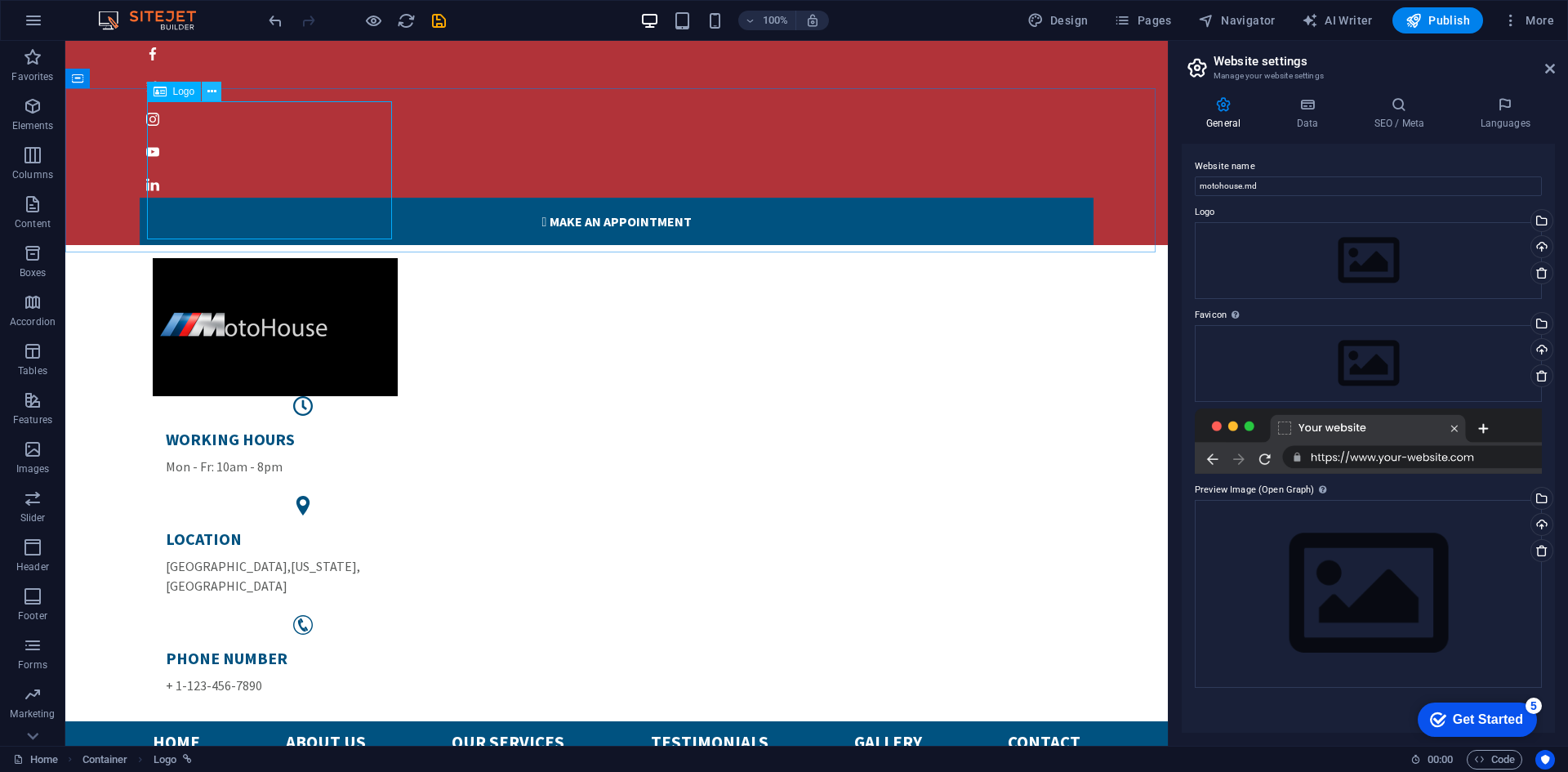
click at [211, 98] on icon at bounding box center [212, 92] width 9 height 17
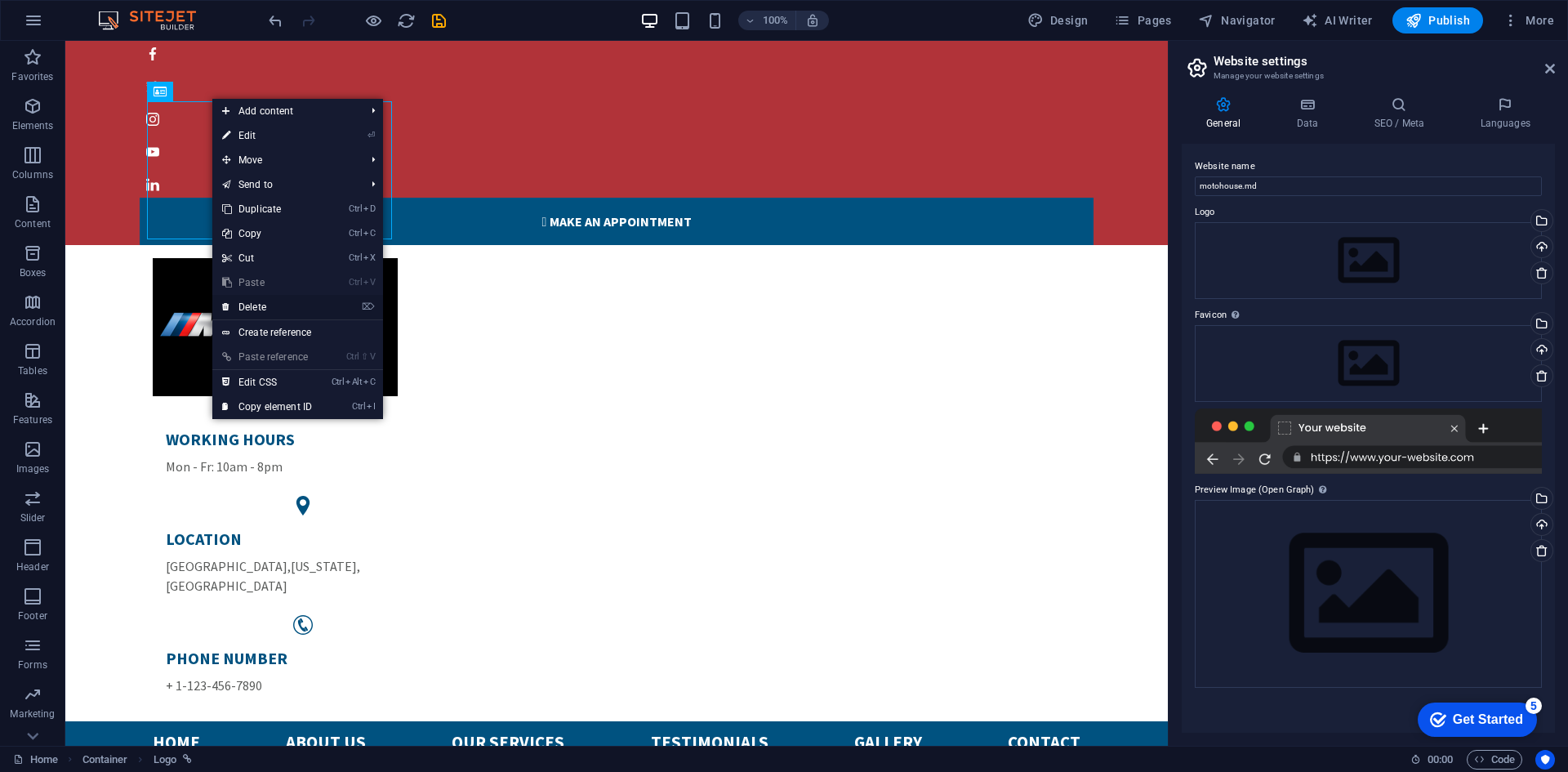
click at [281, 308] on link "⌦ Delete" at bounding box center [266, 307] width 110 height 24
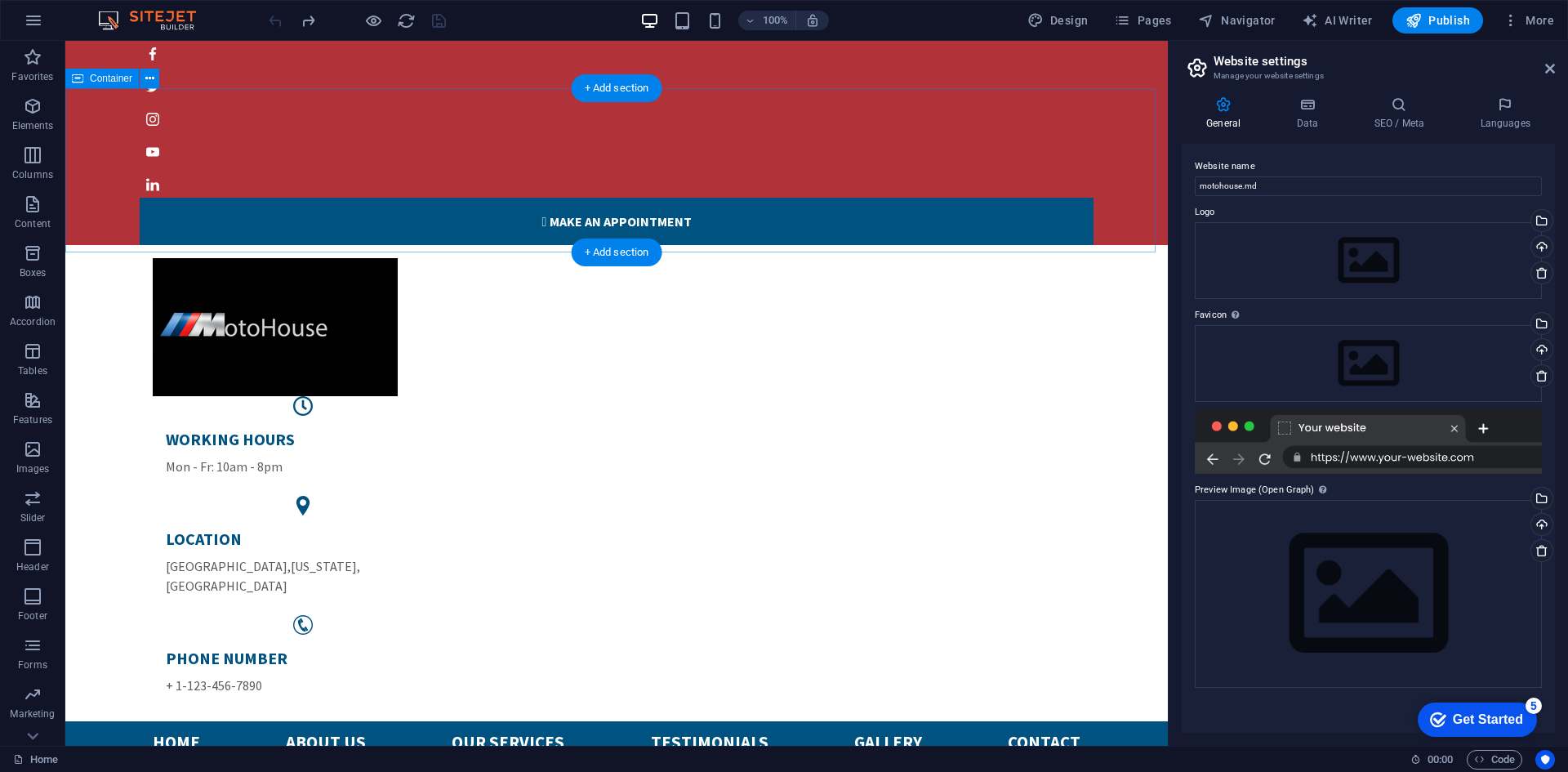
click at [467, 245] on div "WORKING HOURS Mon - Fr: 10am - 8pm LOCATION [GEOGRAPHIC_DATA][US_STATE] PHONE N…" at bounding box center [616, 483] width 1102 height 477
click at [30, 21] on icon "button" at bounding box center [33, 20] width 20 height 20
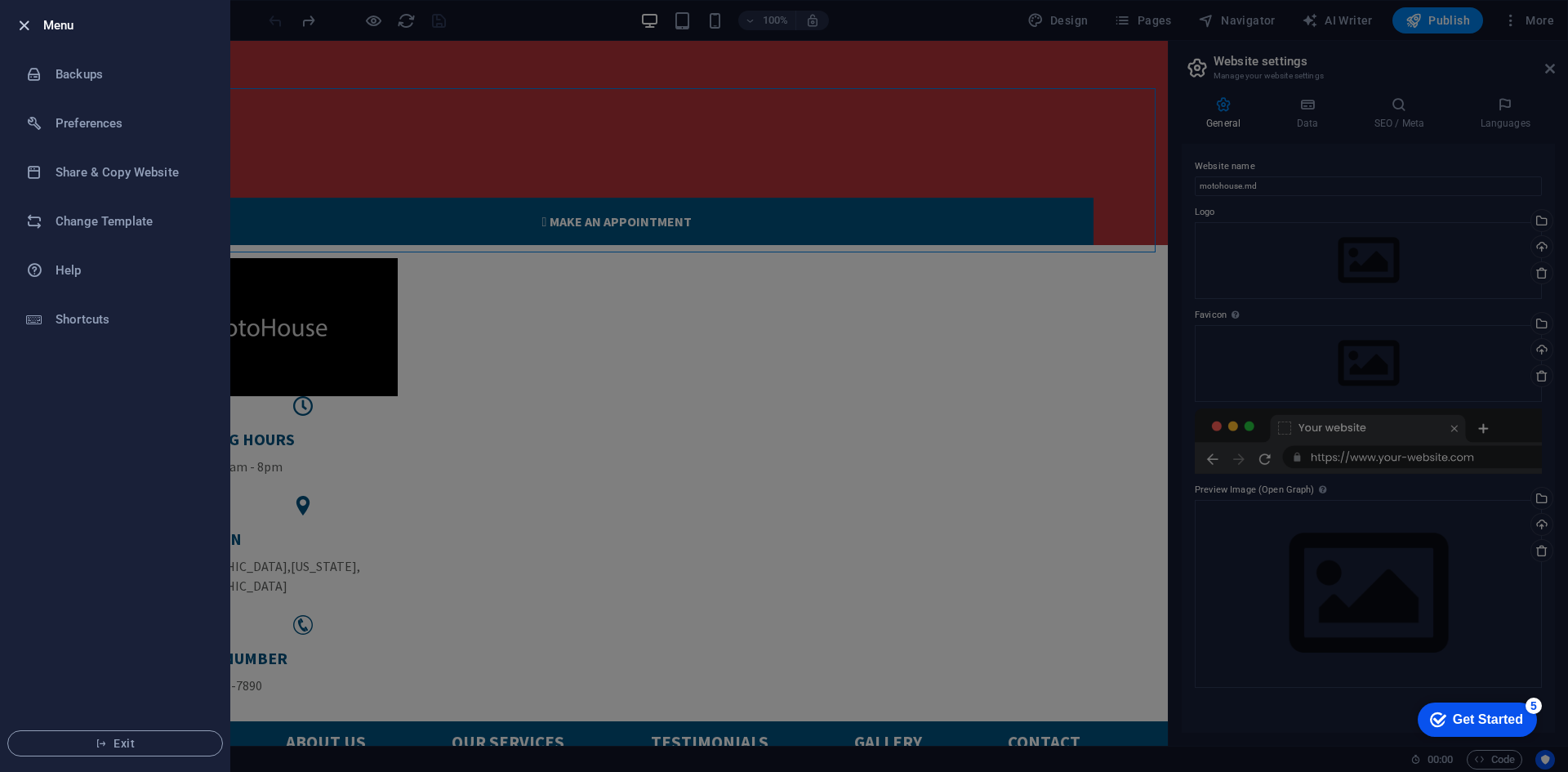
click at [23, 24] on icon "button" at bounding box center [24, 25] width 19 height 19
